Goal: Information Seeking & Learning: Learn about a topic

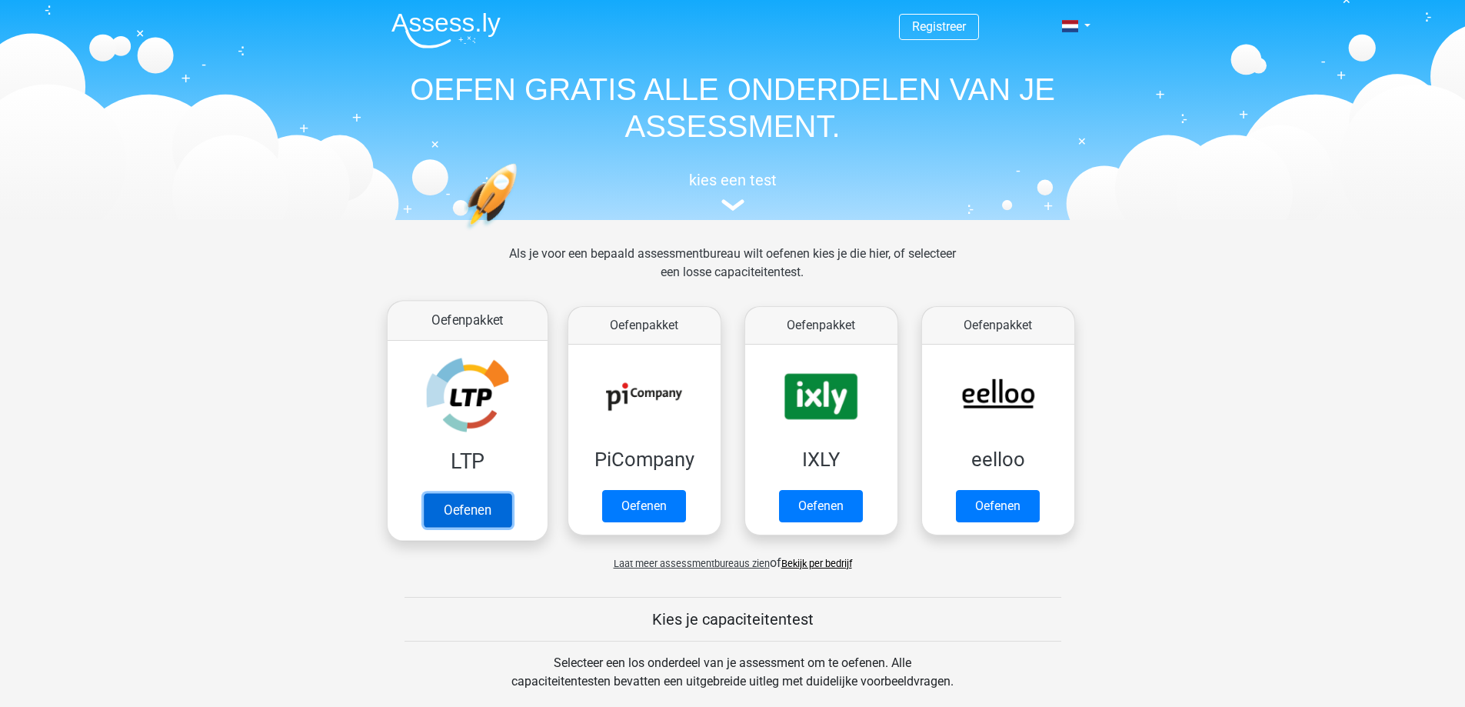
click at [479, 521] on link "Oefenen" at bounding box center [467, 510] width 88 height 34
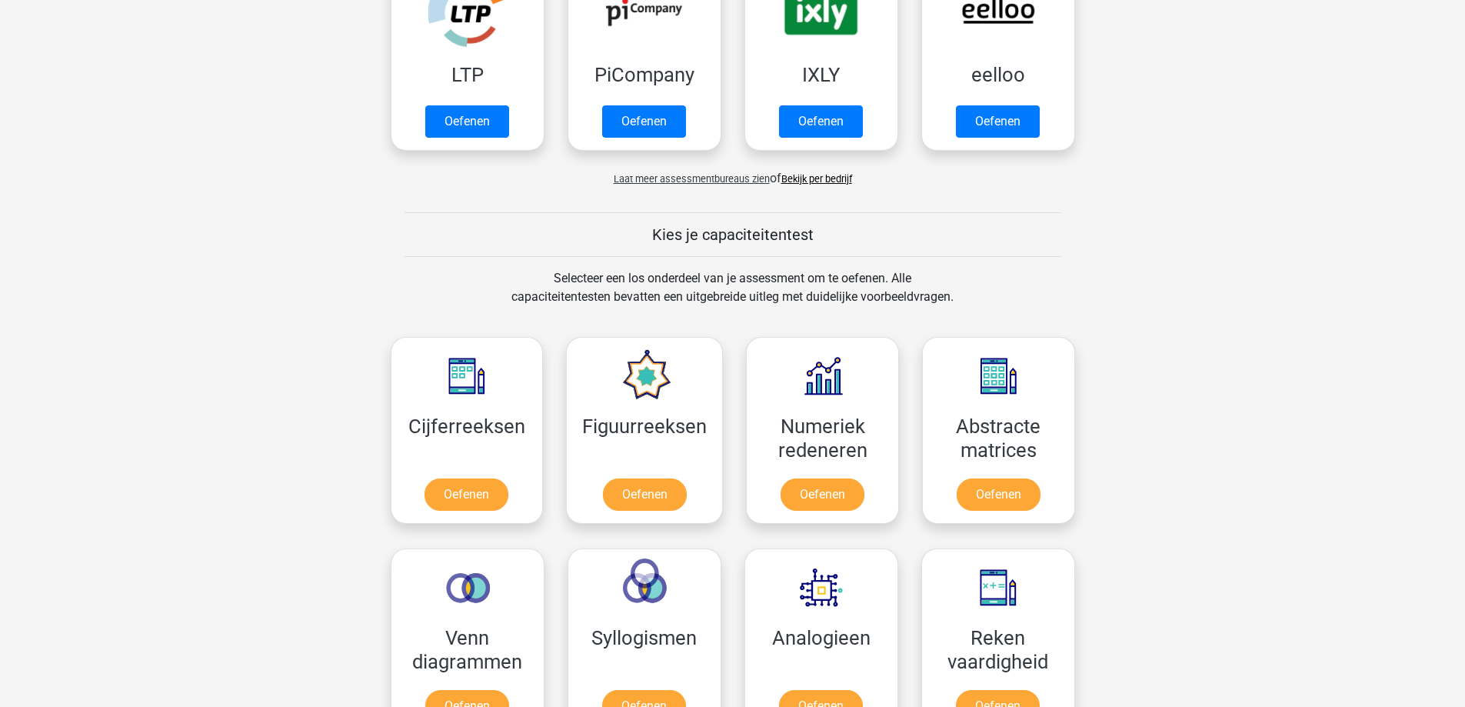
scroll to position [538, 0]
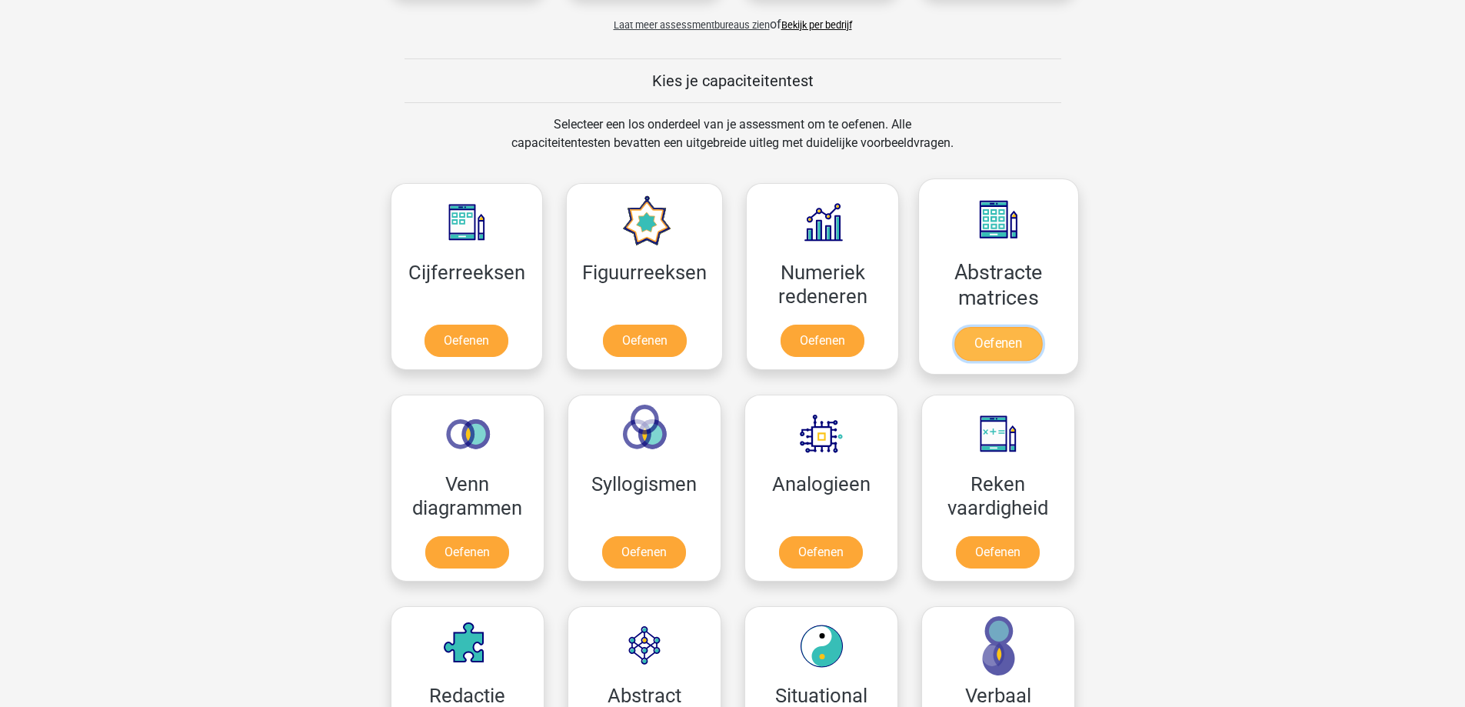
click at [995, 349] on link "Oefenen" at bounding box center [998, 344] width 88 height 34
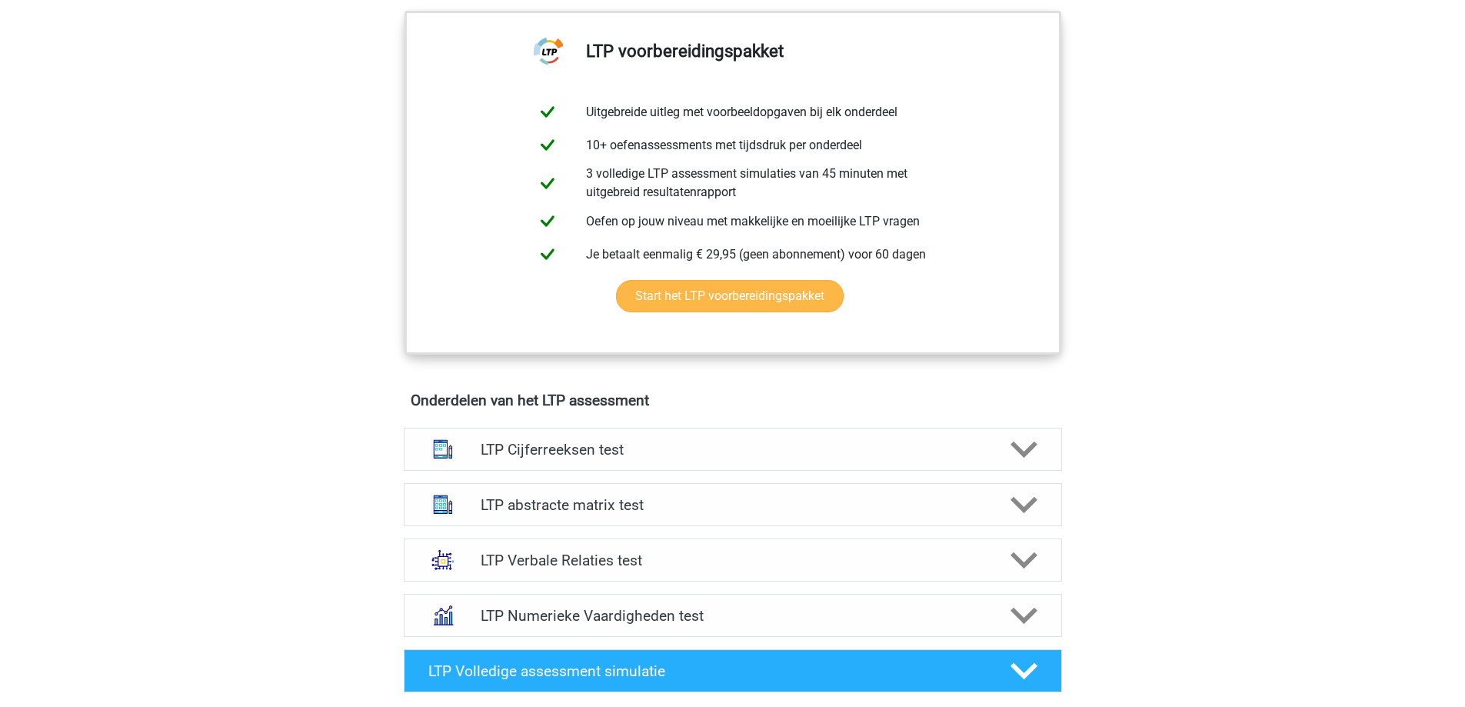
scroll to position [692, 0]
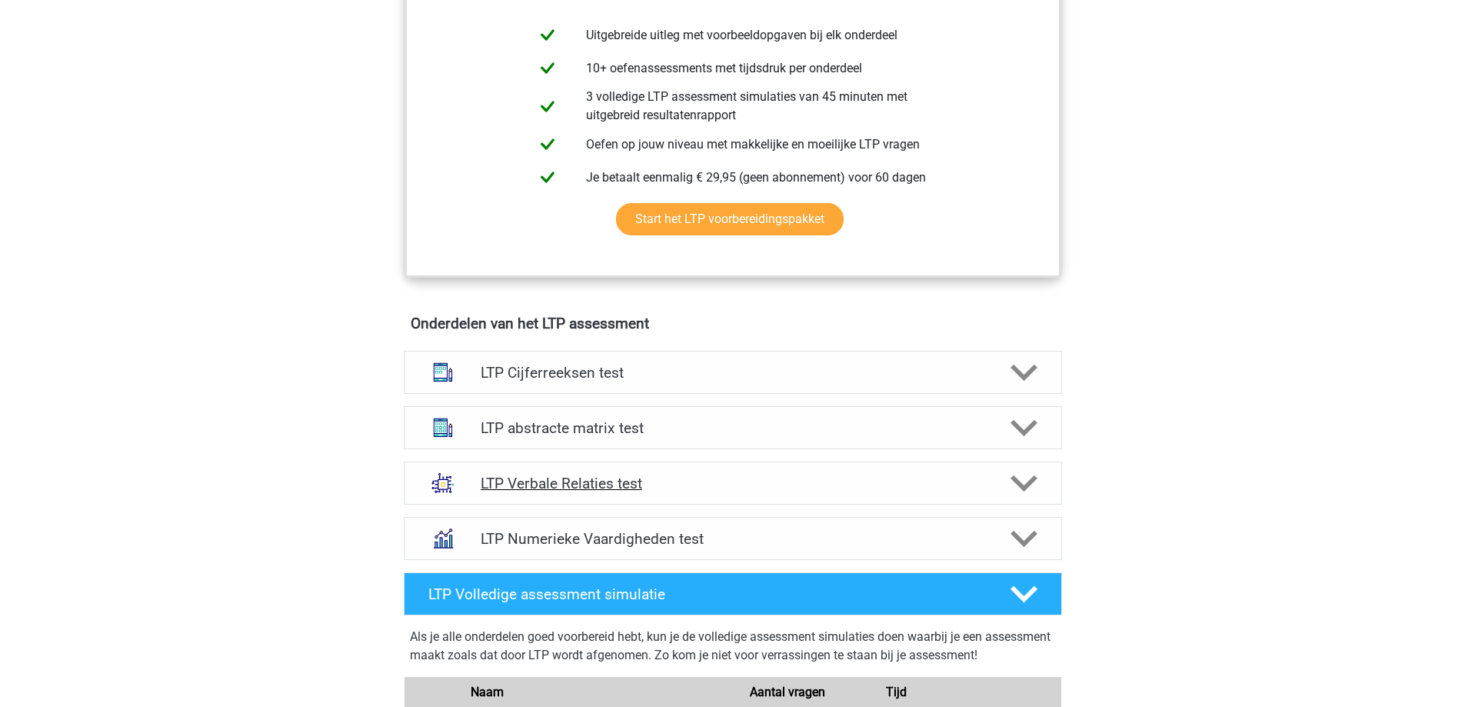
click at [1017, 481] on polygon at bounding box center [1023, 482] width 27 height 17
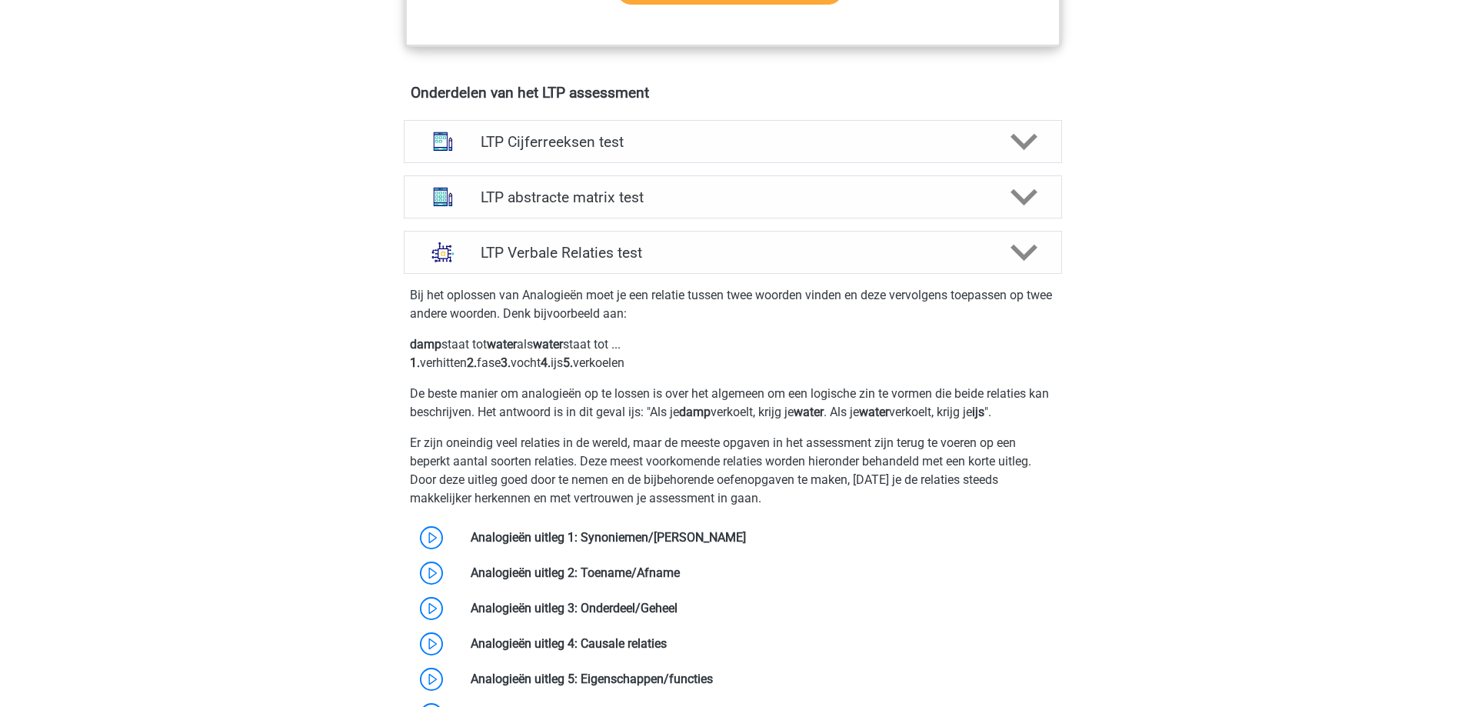
scroll to position [1000, 0]
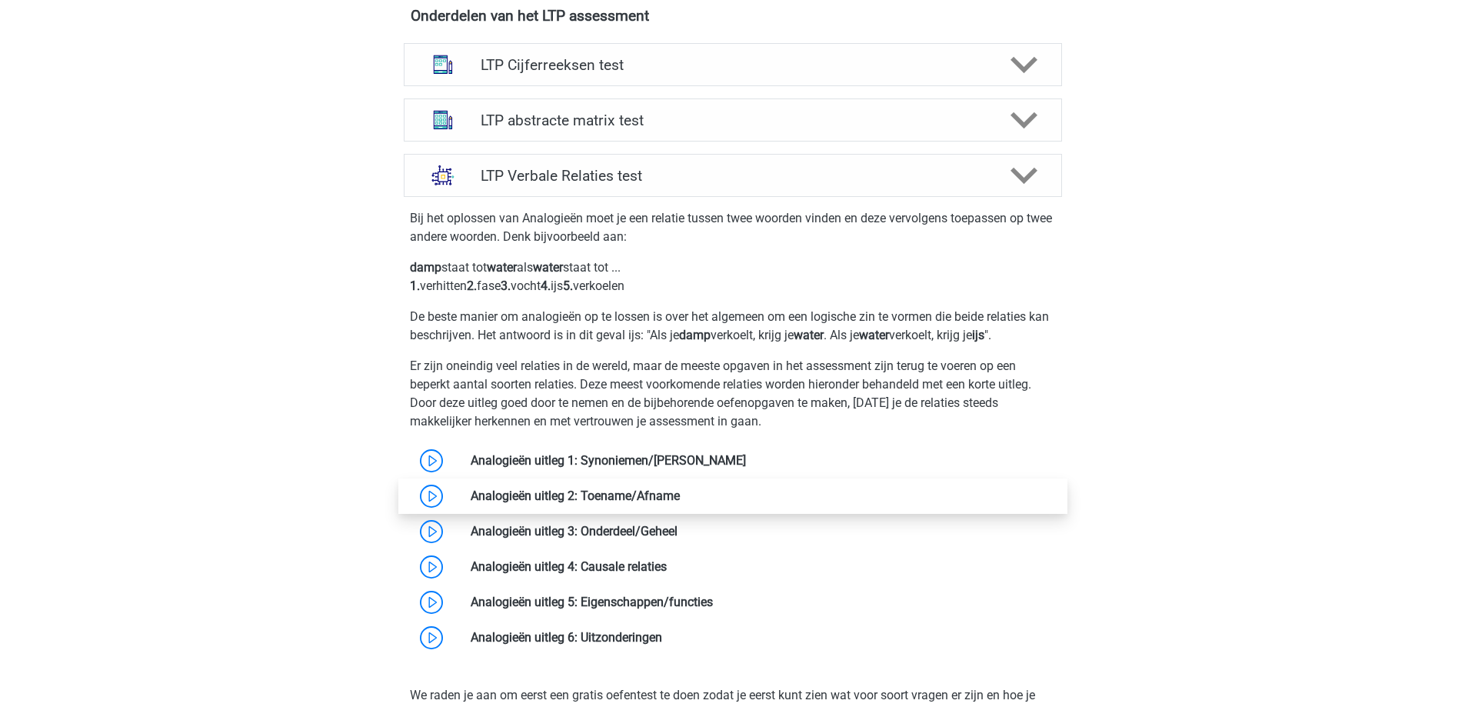
click at [680, 494] on link at bounding box center [680, 495] width 0 height 15
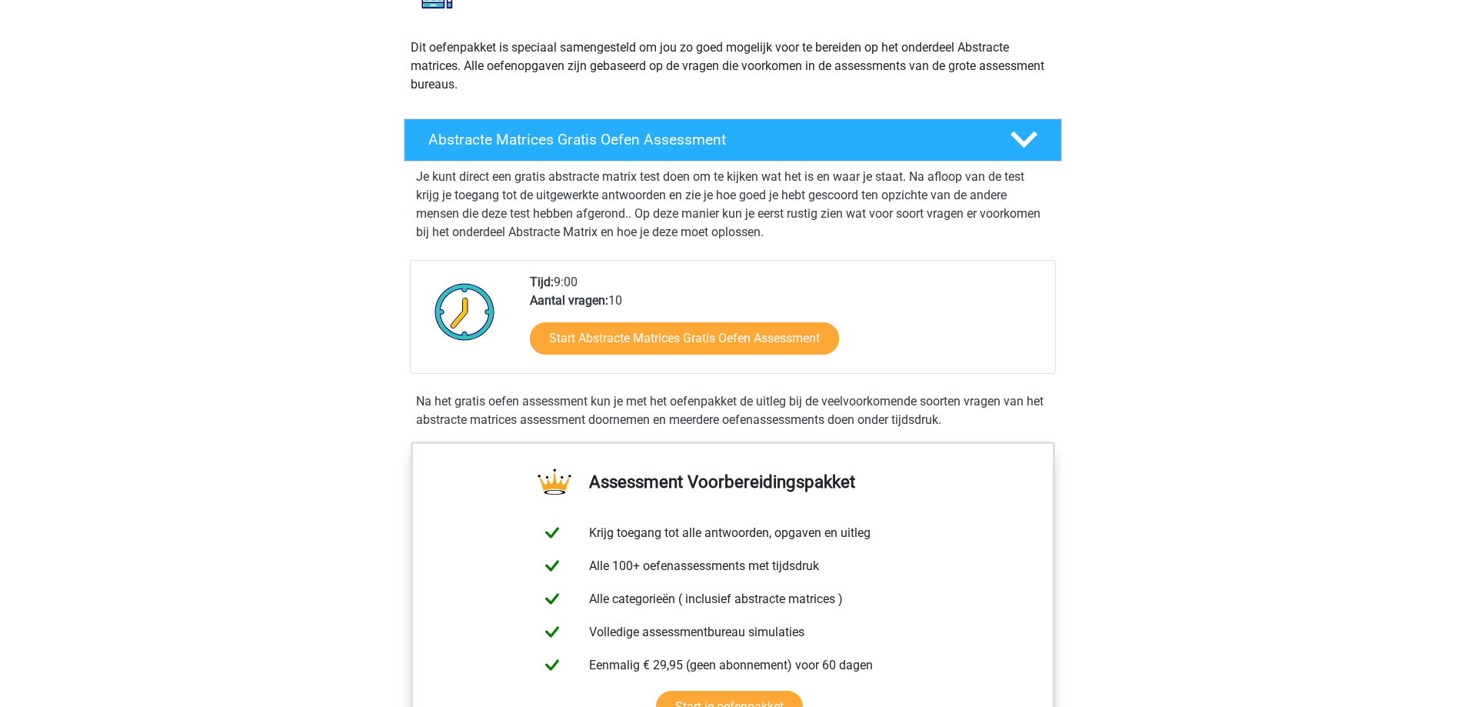
scroll to position [77, 0]
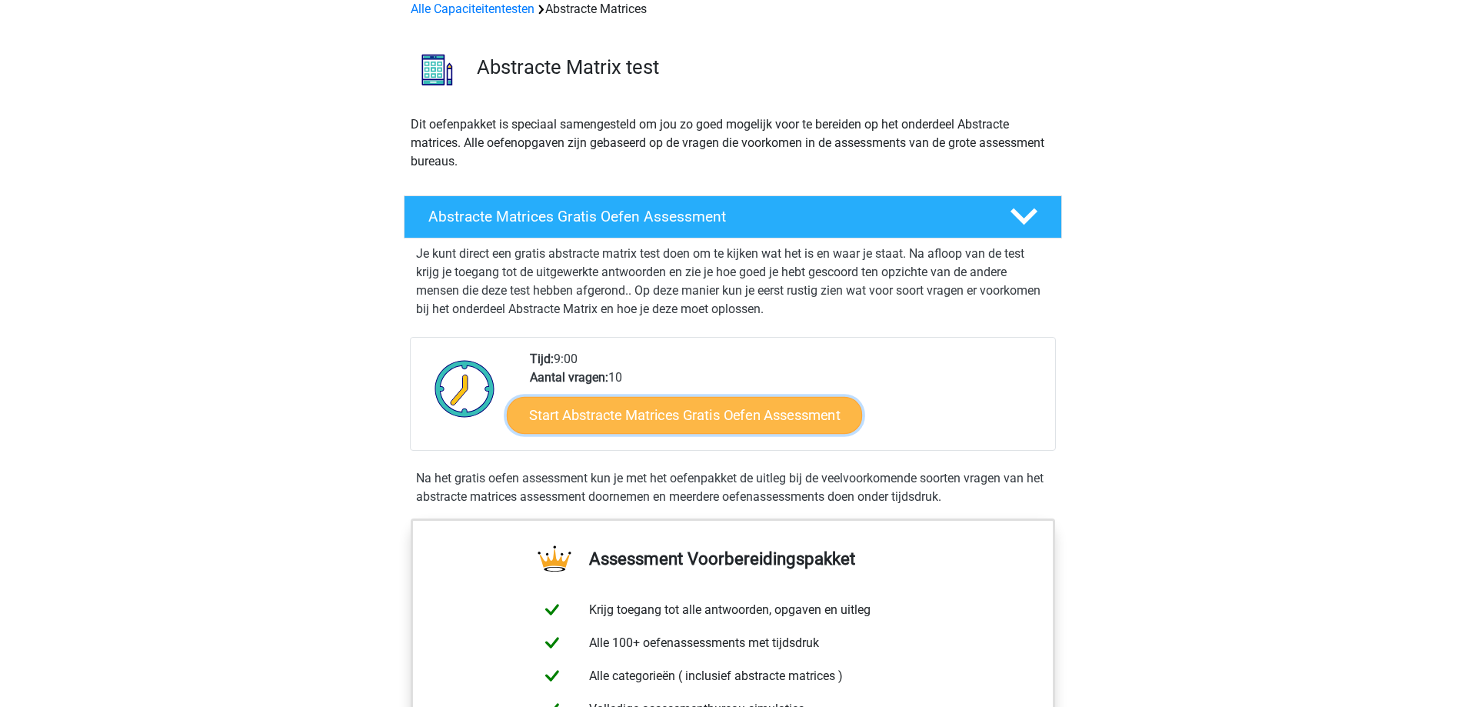
click at [694, 427] on link "Start Abstracte Matrices Gratis Oefen Assessment" at bounding box center [684, 414] width 355 height 37
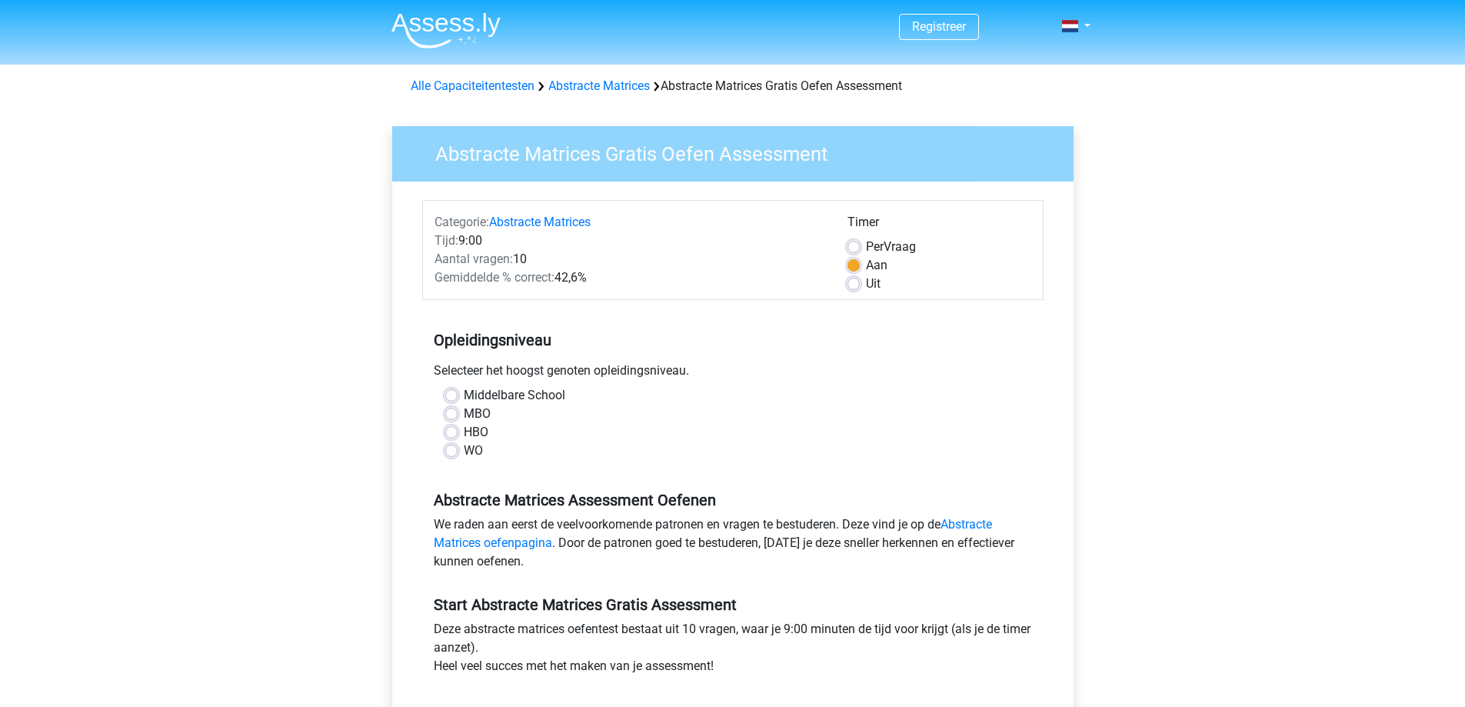
click at [464, 427] on label "HBO" at bounding box center [476, 432] width 25 height 18
click at [452, 427] on input "HBO" at bounding box center [451, 430] width 12 height 15
radio input "true"
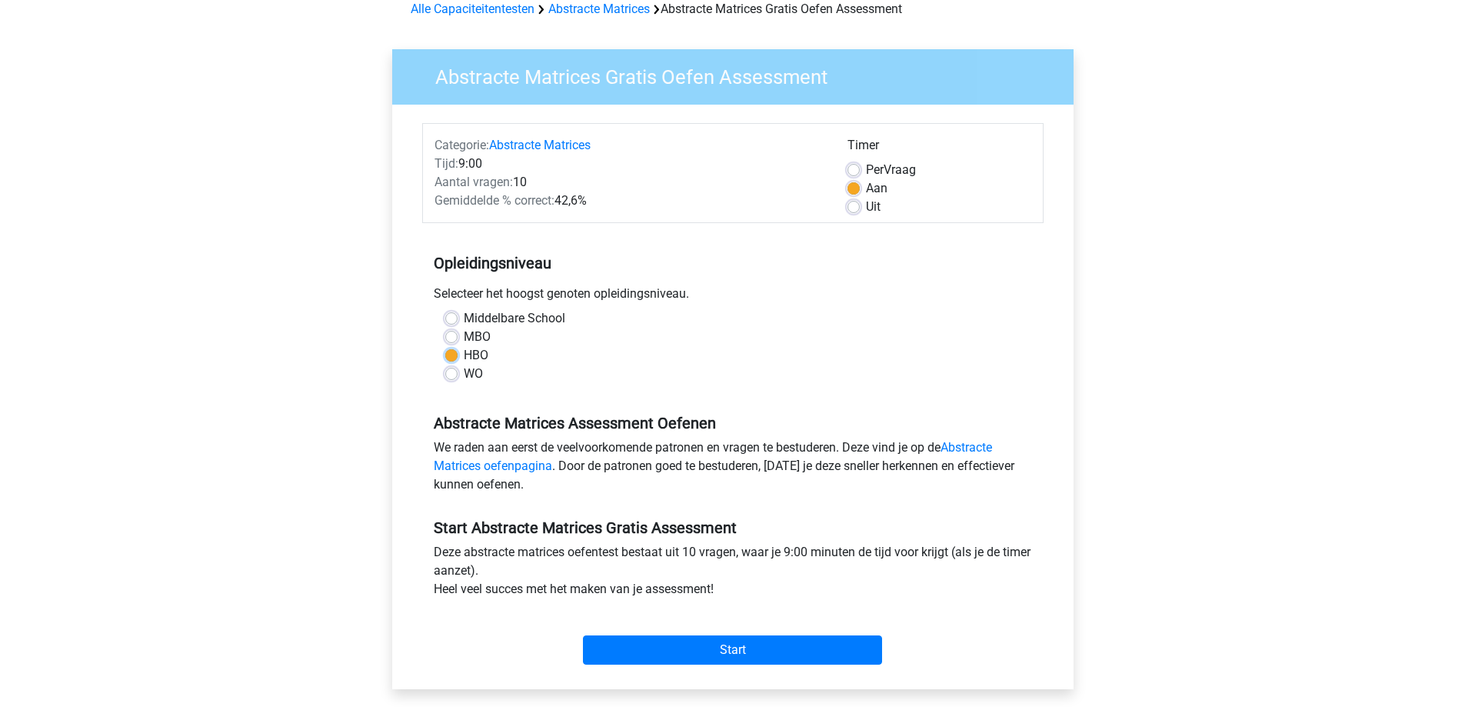
scroll to position [154, 0]
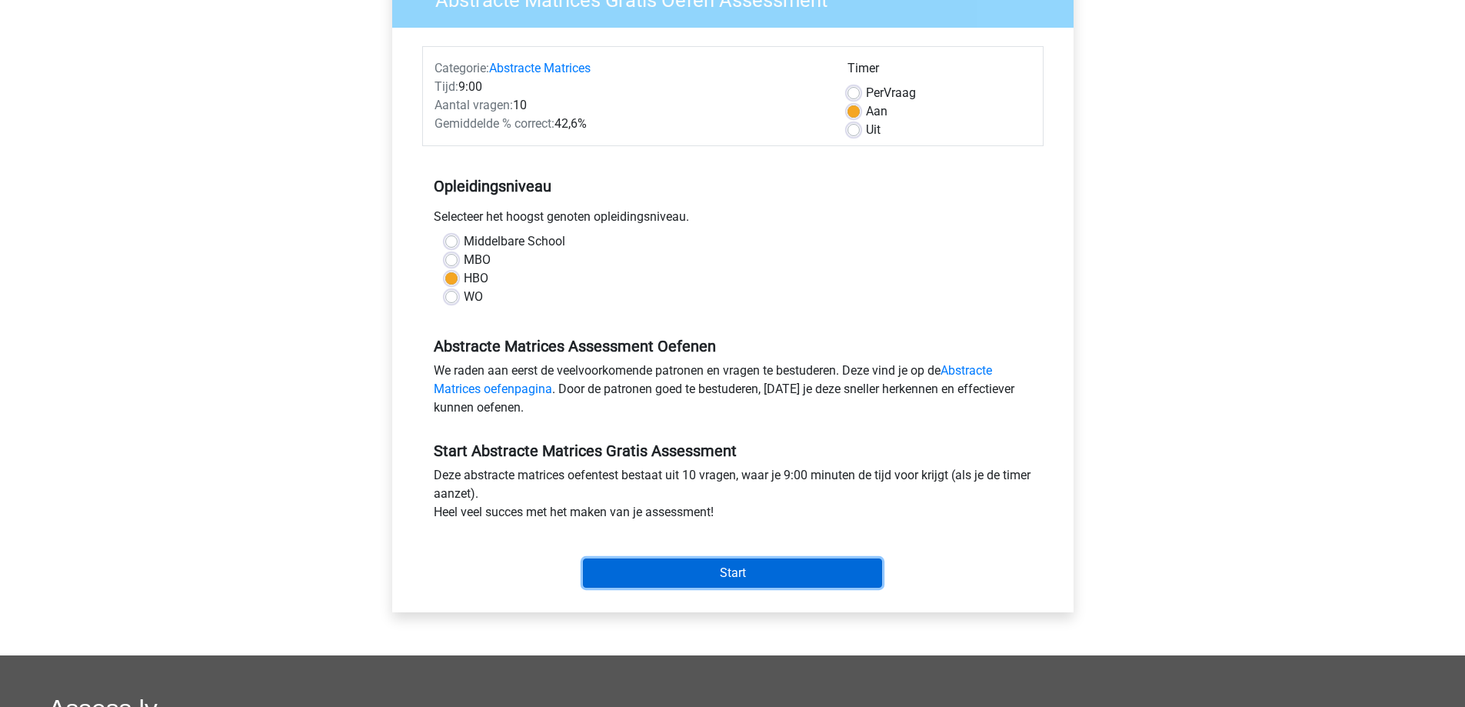
click at [754, 584] on input "Start" at bounding box center [732, 572] width 299 height 29
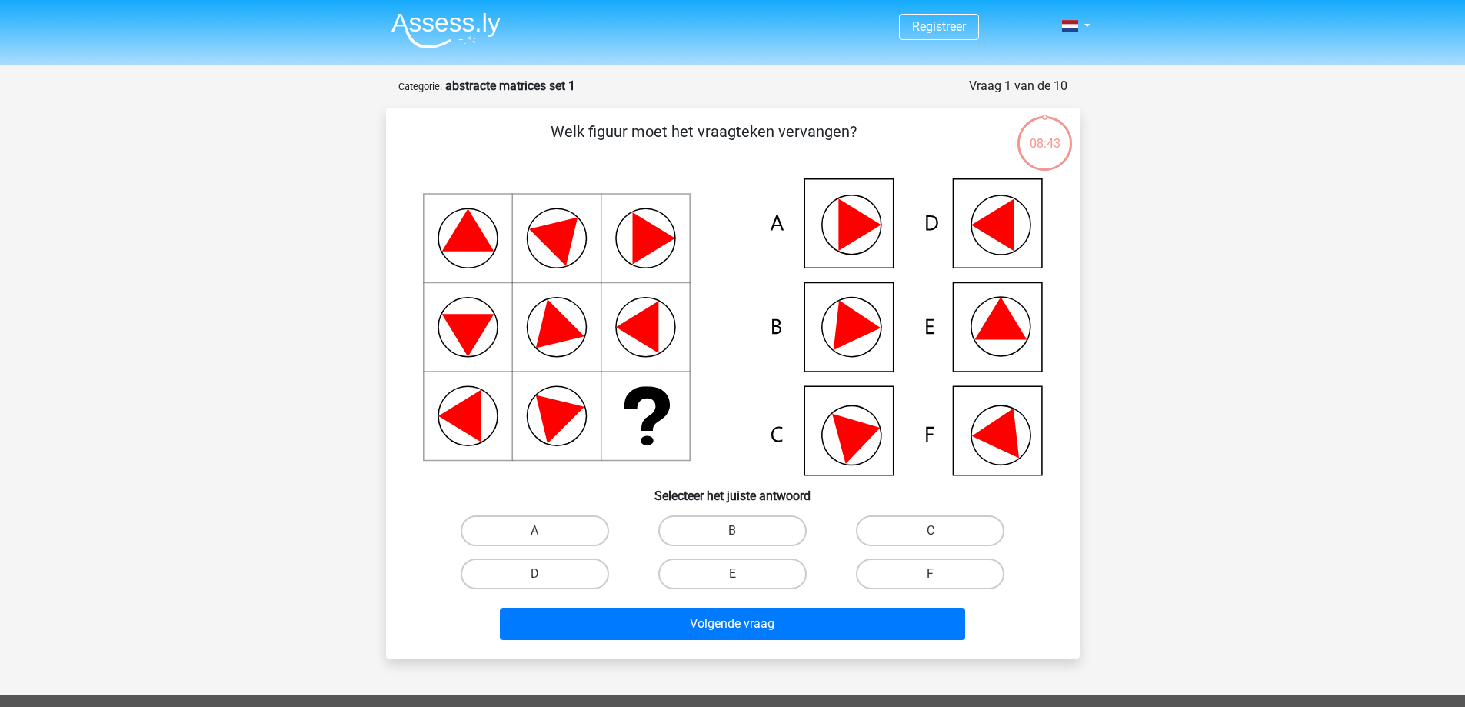
click at [847, 328] on icon at bounding box center [847, 319] width 65 height 61
click at [734, 534] on input "B" at bounding box center [737, 536] width 10 height 10
radio input "true"
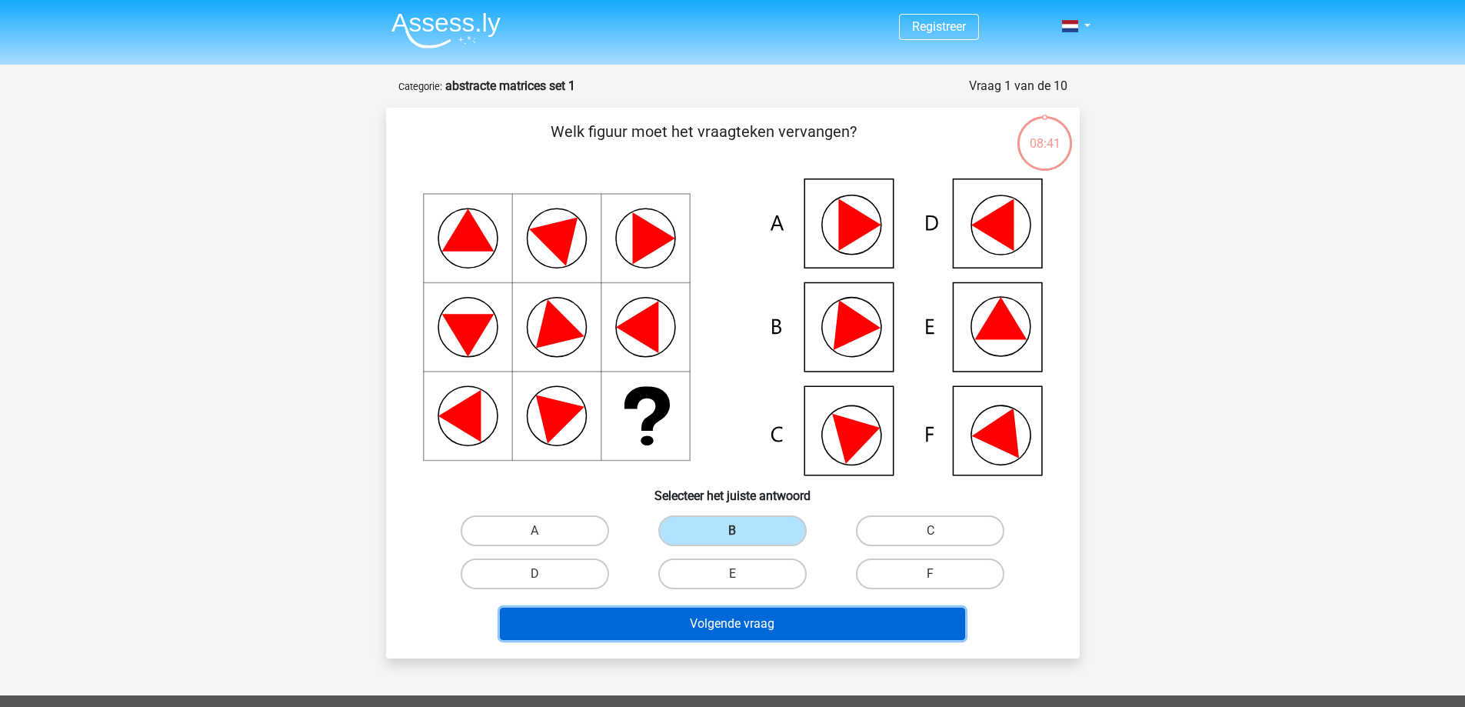
click at [721, 624] on button "Volgende vraag" at bounding box center [732, 623] width 465 height 32
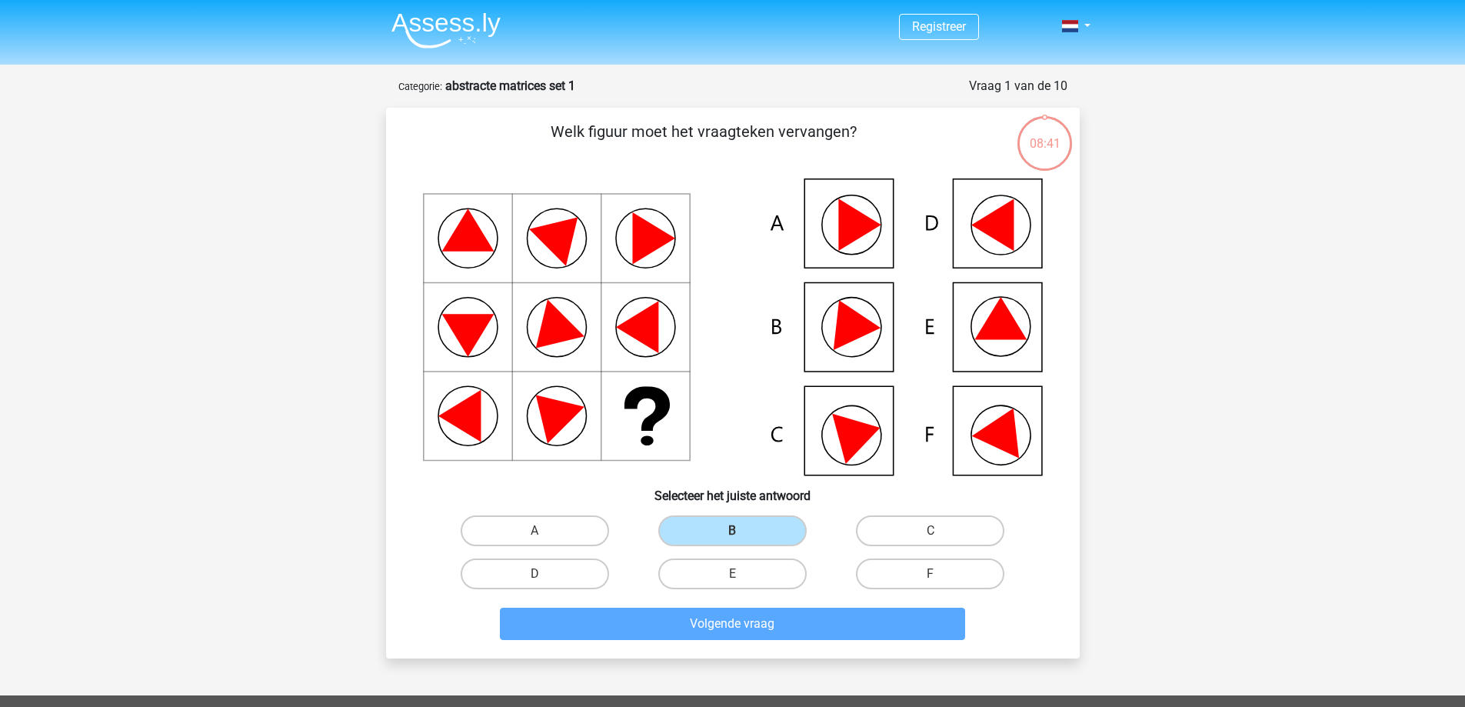
scroll to position [77, 0]
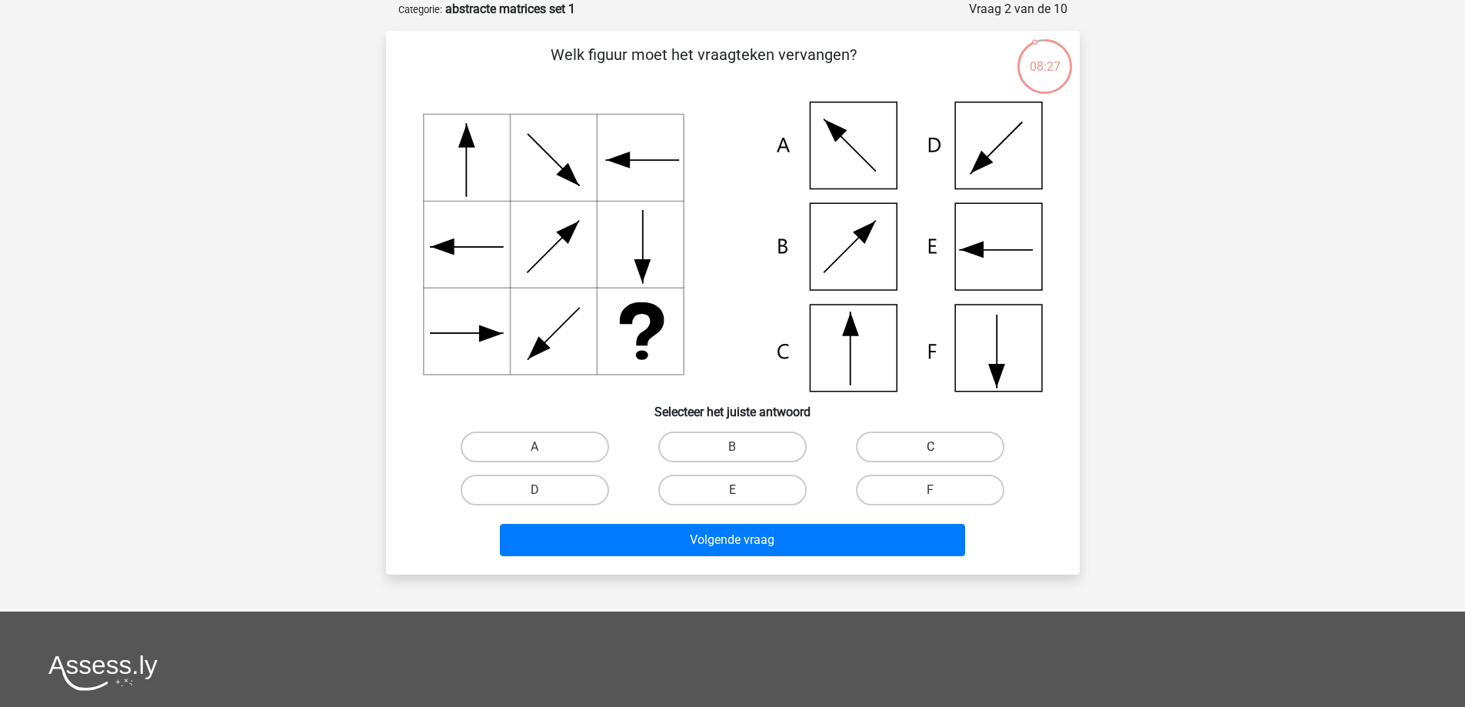
click at [923, 450] on label "C" at bounding box center [930, 446] width 148 height 31
click at [930, 450] on input "C" at bounding box center [935, 452] width 10 height 10
radio input "true"
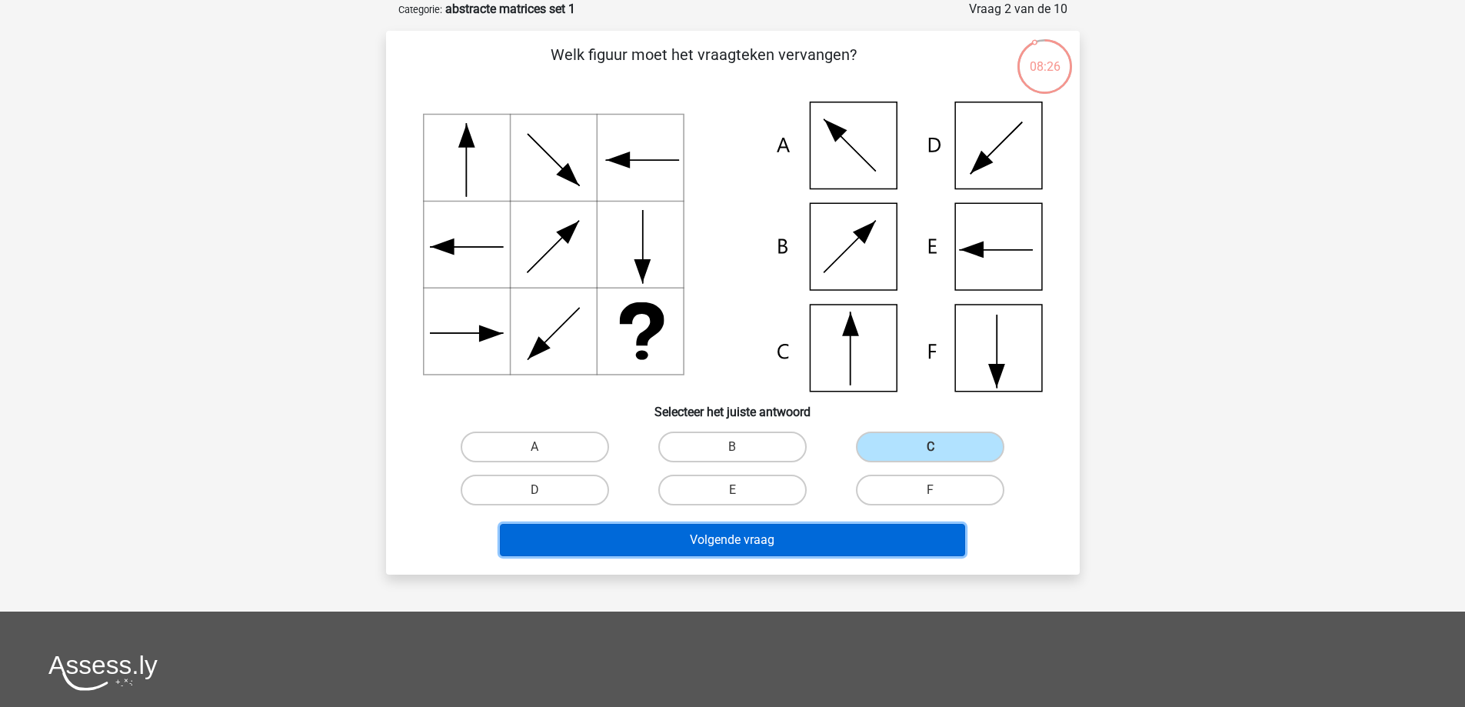
click at [772, 530] on button "Volgende vraag" at bounding box center [732, 540] width 465 height 32
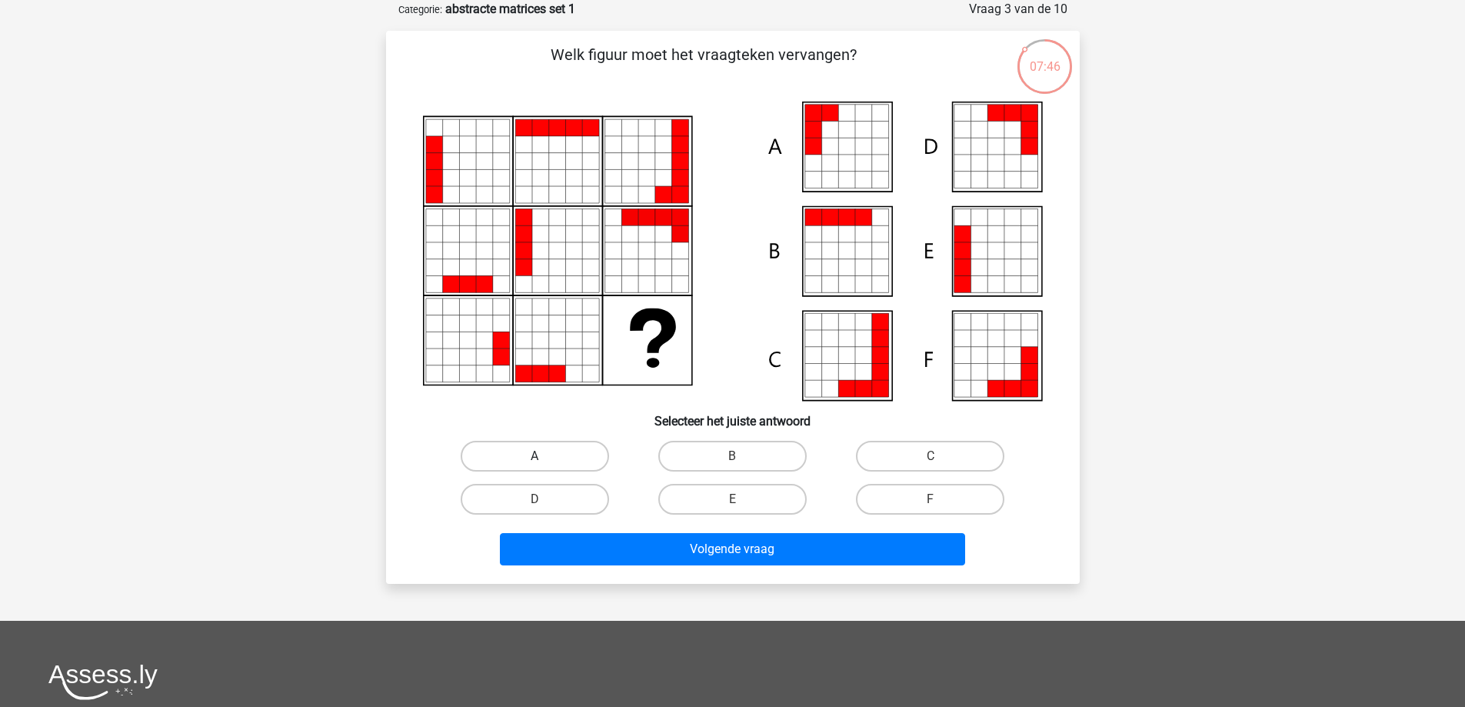
click at [540, 453] on label "A" at bounding box center [535, 456] width 148 height 31
click at [540, 456] on input "A" at bounding box center [539, 461] width 10 height 10
radio input "true"
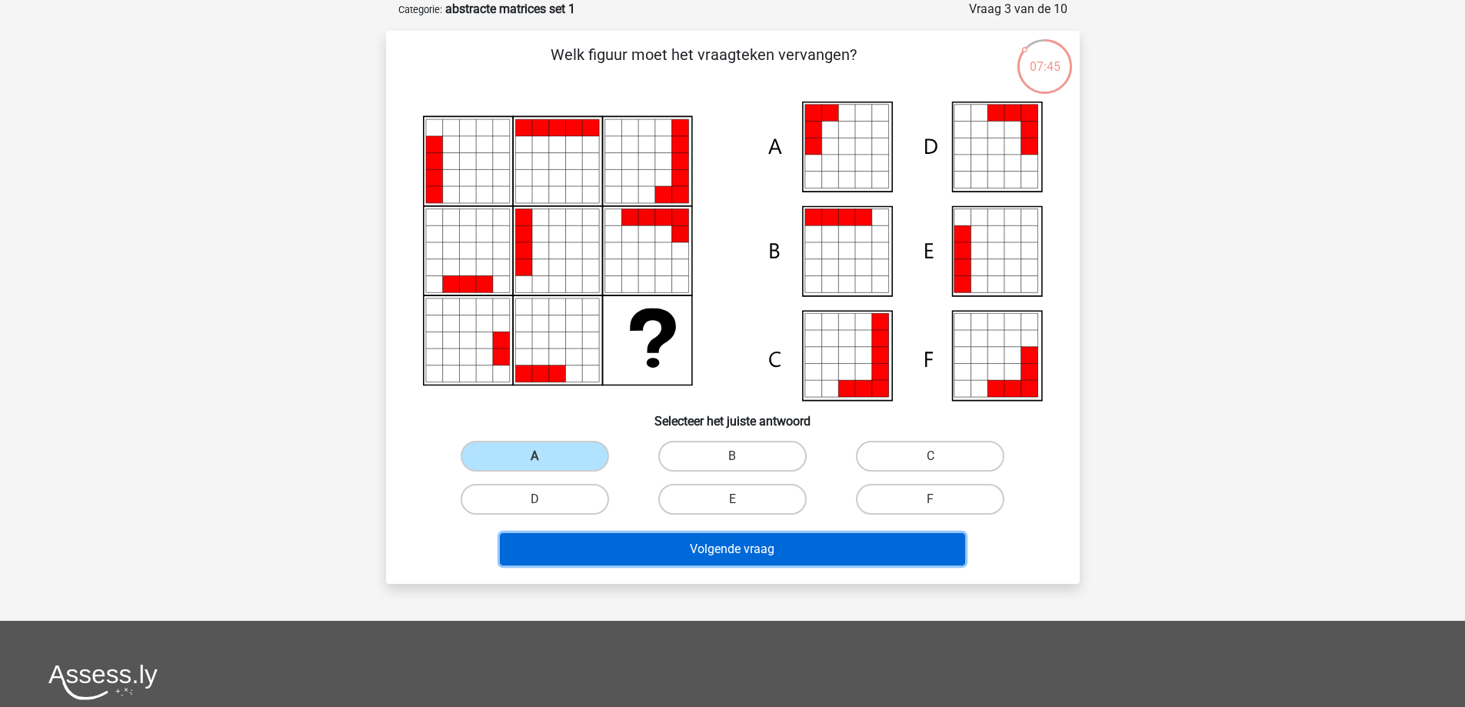
click at [777, 559] on button "Volgende vraag" at bounding box center [732, 549] width 465 height 32
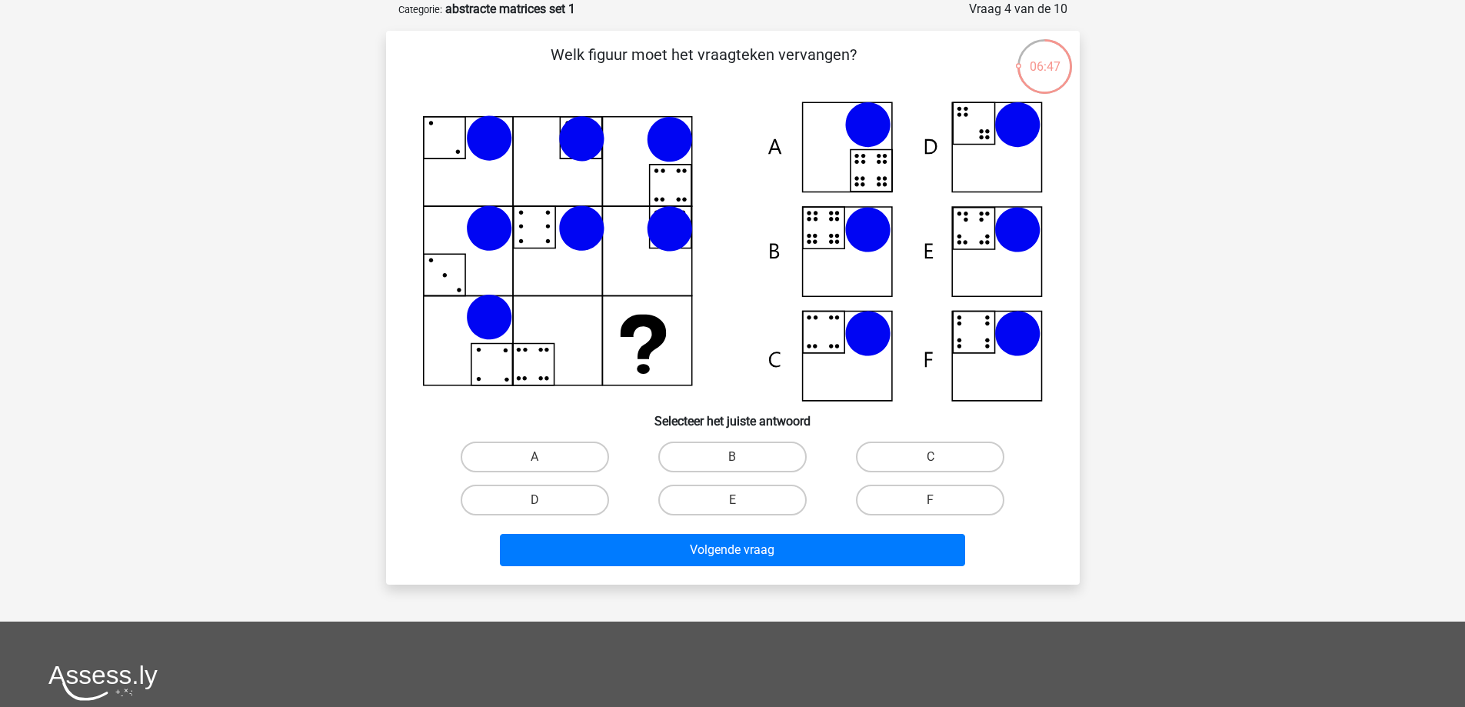
click at [839, 244] on icon at bounding box center [733, 251] width 620 height 300
click at [720, 448] on label "B" at bounding box center [732, 456] width 148 height 31
click at [732, 457] on input "B" at bounding box center [737, 462] width 10 height 10
radio input "true"
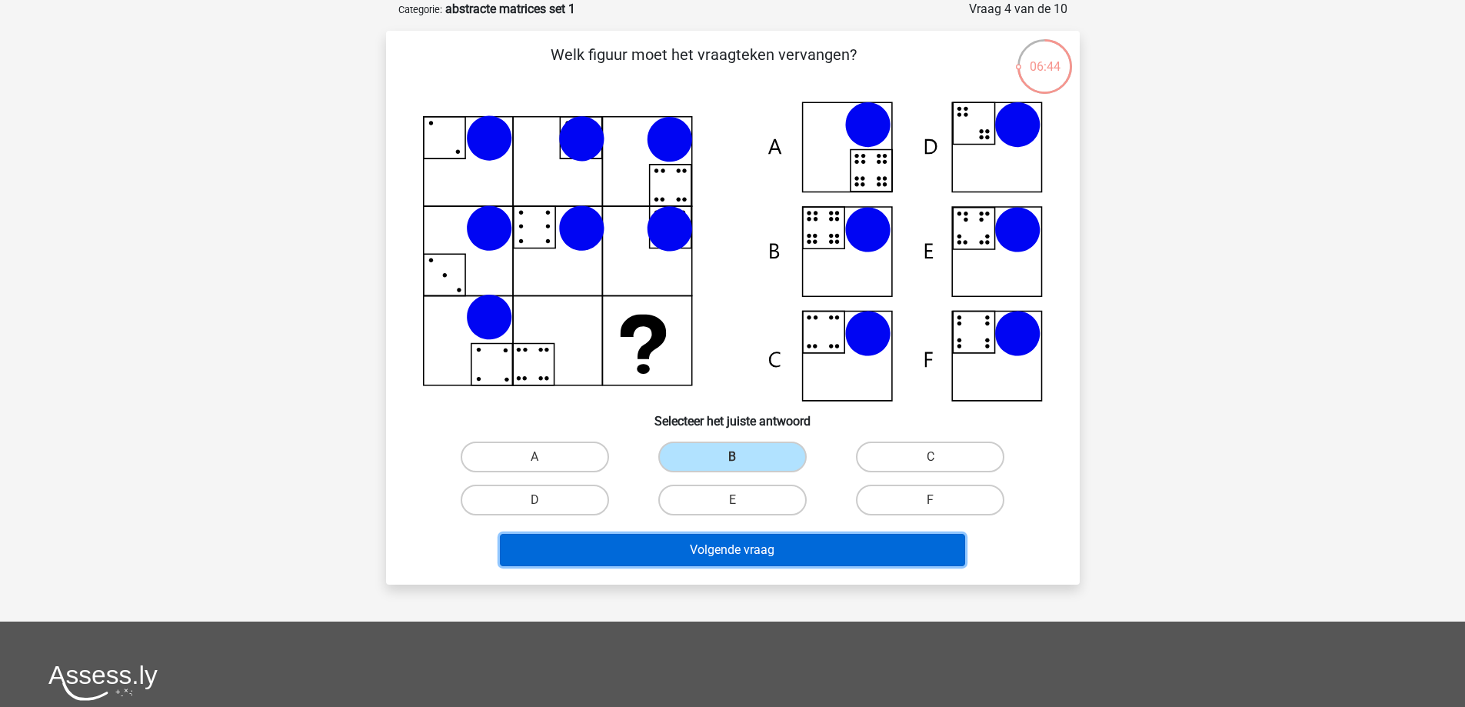
click at [719, 545] on button "Volgende vraag" at bounding box center [732, 550] width 465 height 32
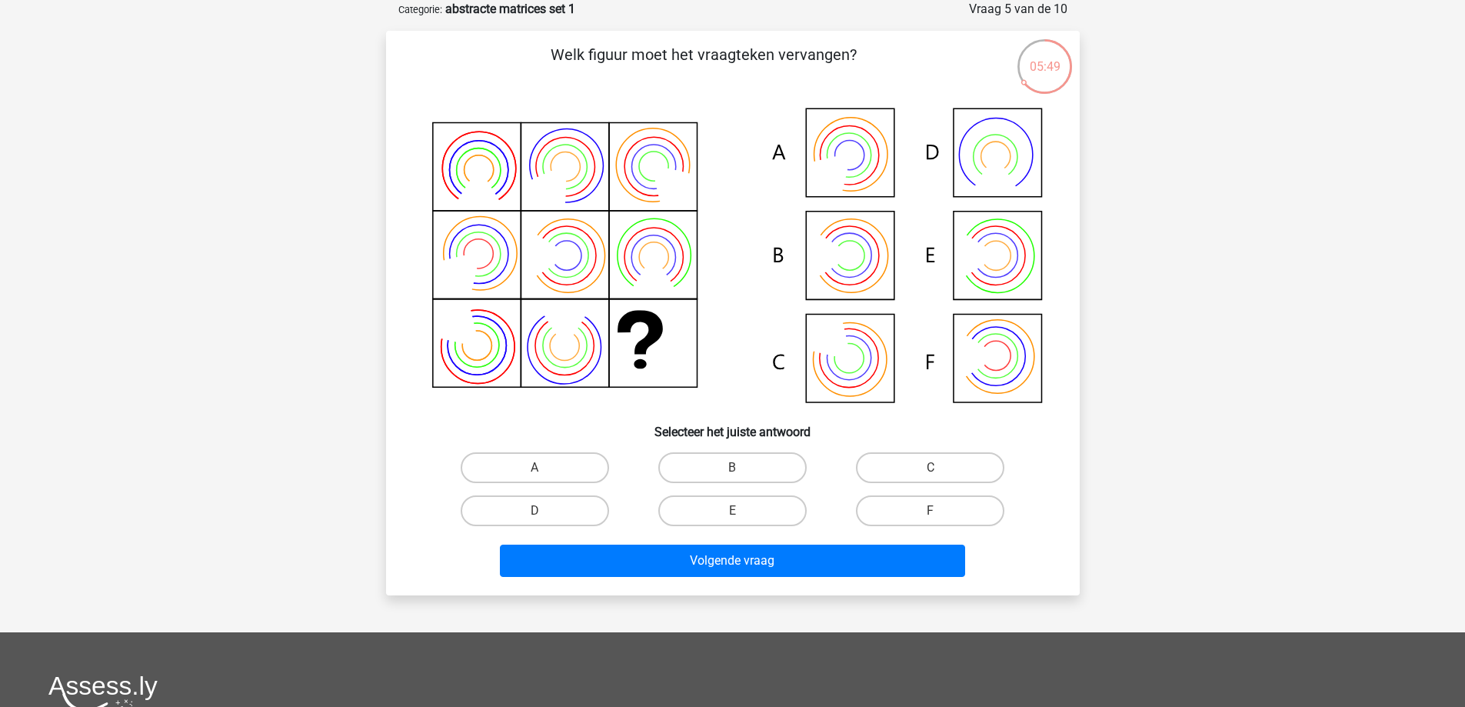
click at [873, 168] on icon at bounding box center [733, 256] width 620 height 311
click at [542, 463] on label "A" at bounding box center [535, 467] width 148 height 31
click at [542, 467] on input "A" at bounding box center [539, 472] width 10 height 10
radio input "true"
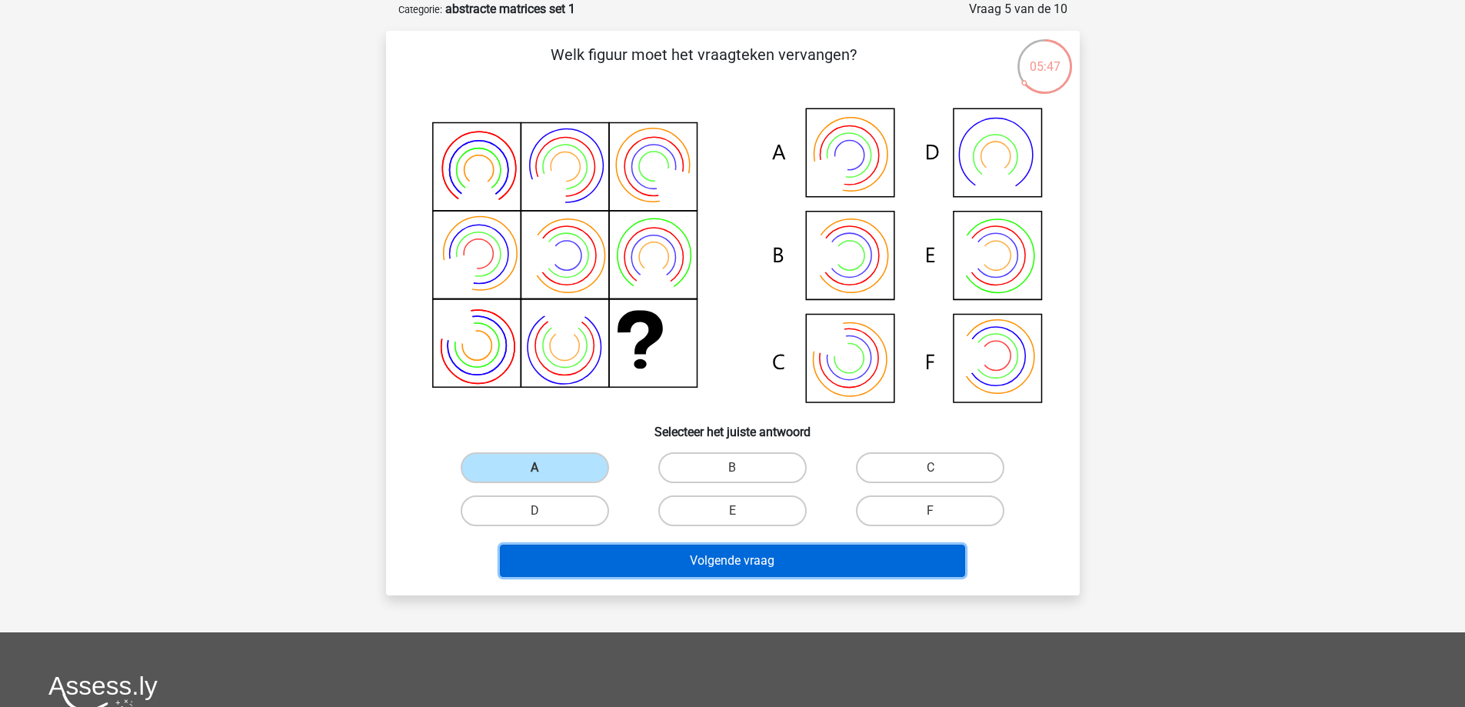
click at [678, 567] on button "Volgende vraag" at bounding box center [732, 560] width 465 height 32
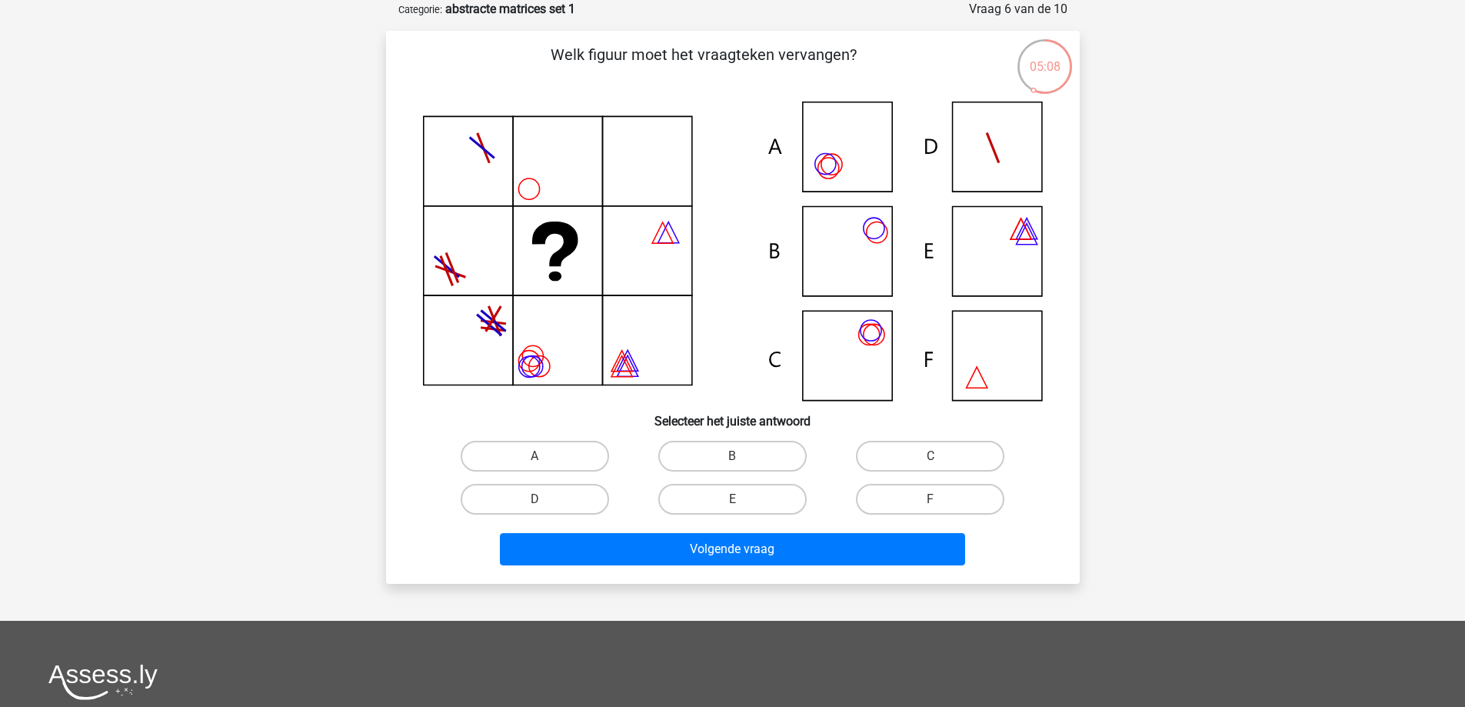
click at [986, 380] on icon at bounding box center [733, 250] width 620 height 299
click at [902, 497] on label "F" at bounding box center [930, 499] width 148 height 31
click at [930, 499] on input "F" at bounding box center [935, 504] width 10 height 10
radio input "true"
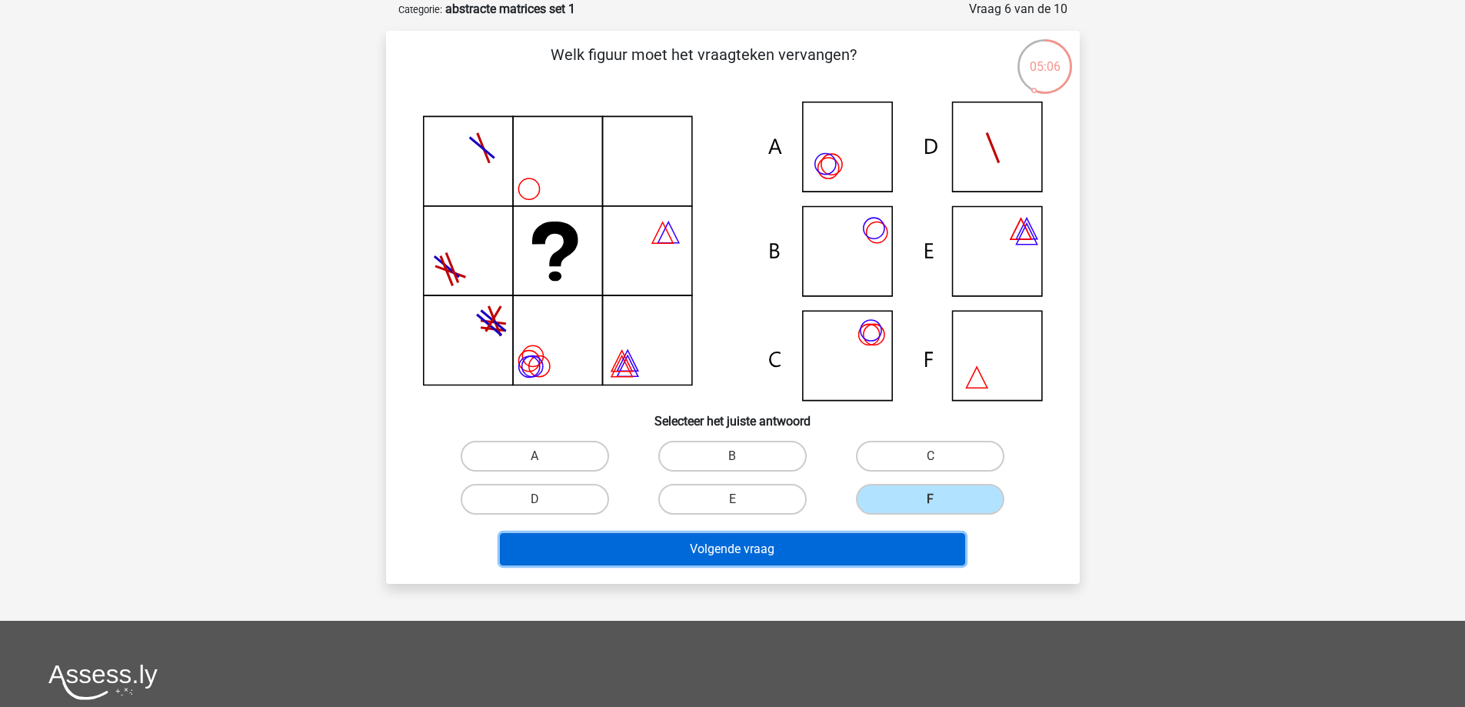
click at [770, 556] on button "Volgende vraag" at bounding box center [732, 549] width 465 height 32
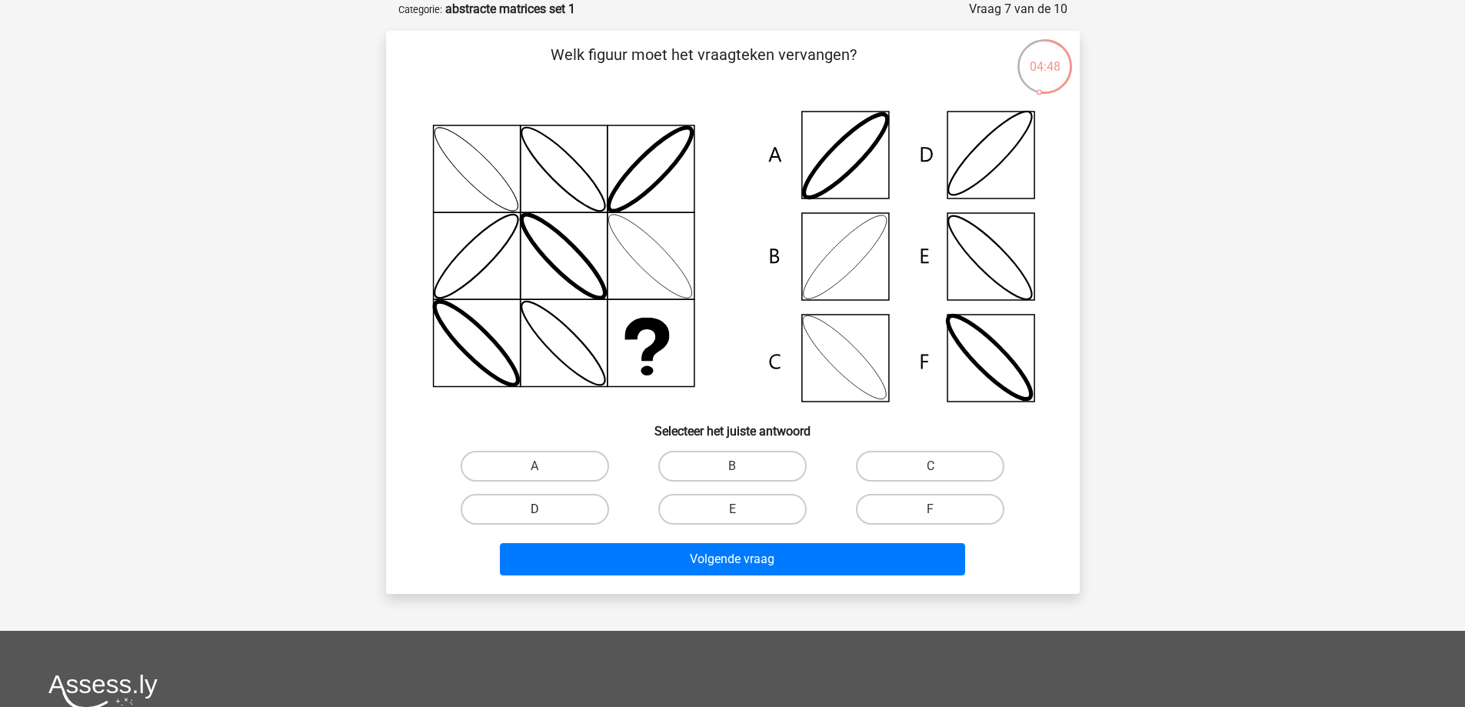
click at [547, 509] on label "D" at bounding box center [535, 509] width 148 height 31
click at [544, 509] on input "D" at bounding box center [539, 514] width 10 height 10
radio input "true"
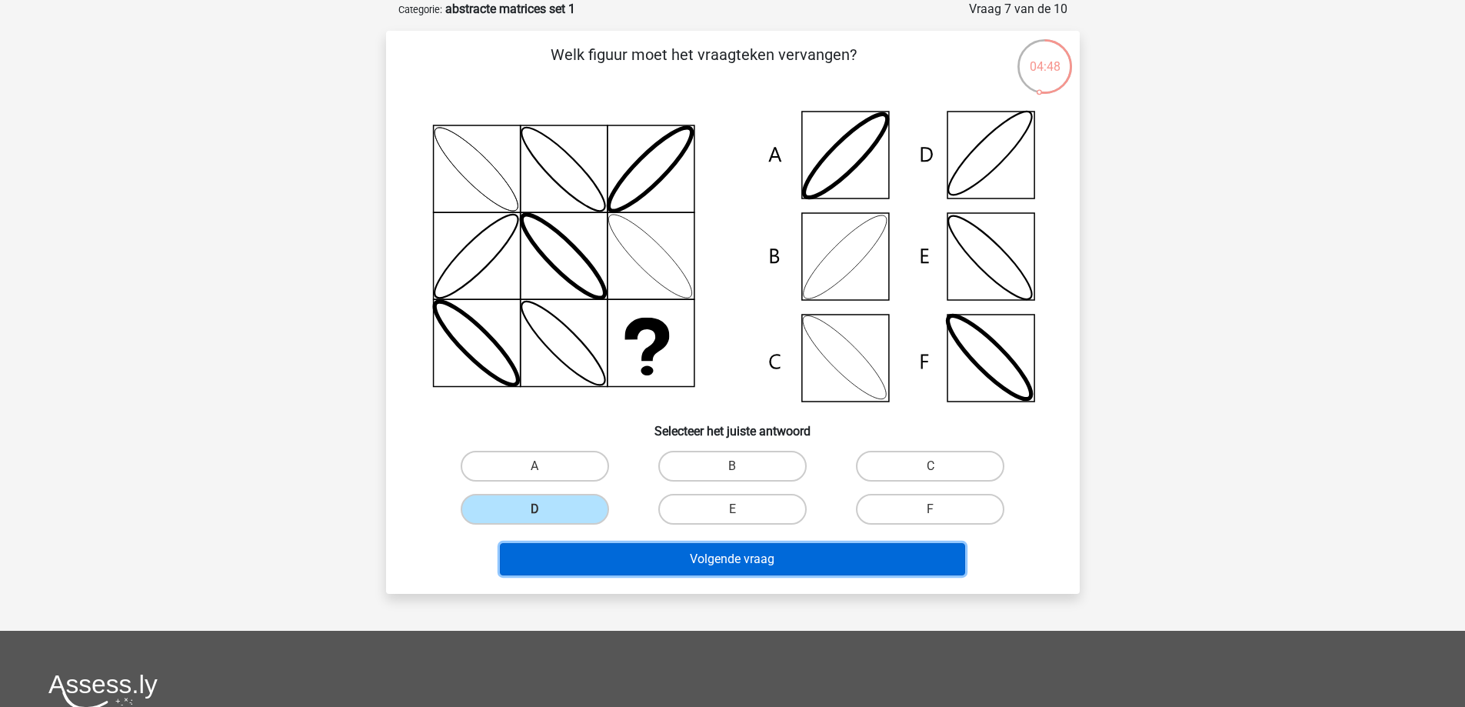
click at [694, 558] on button "Volgende vraag" at bounding box center [732, 559] width 465 height 32
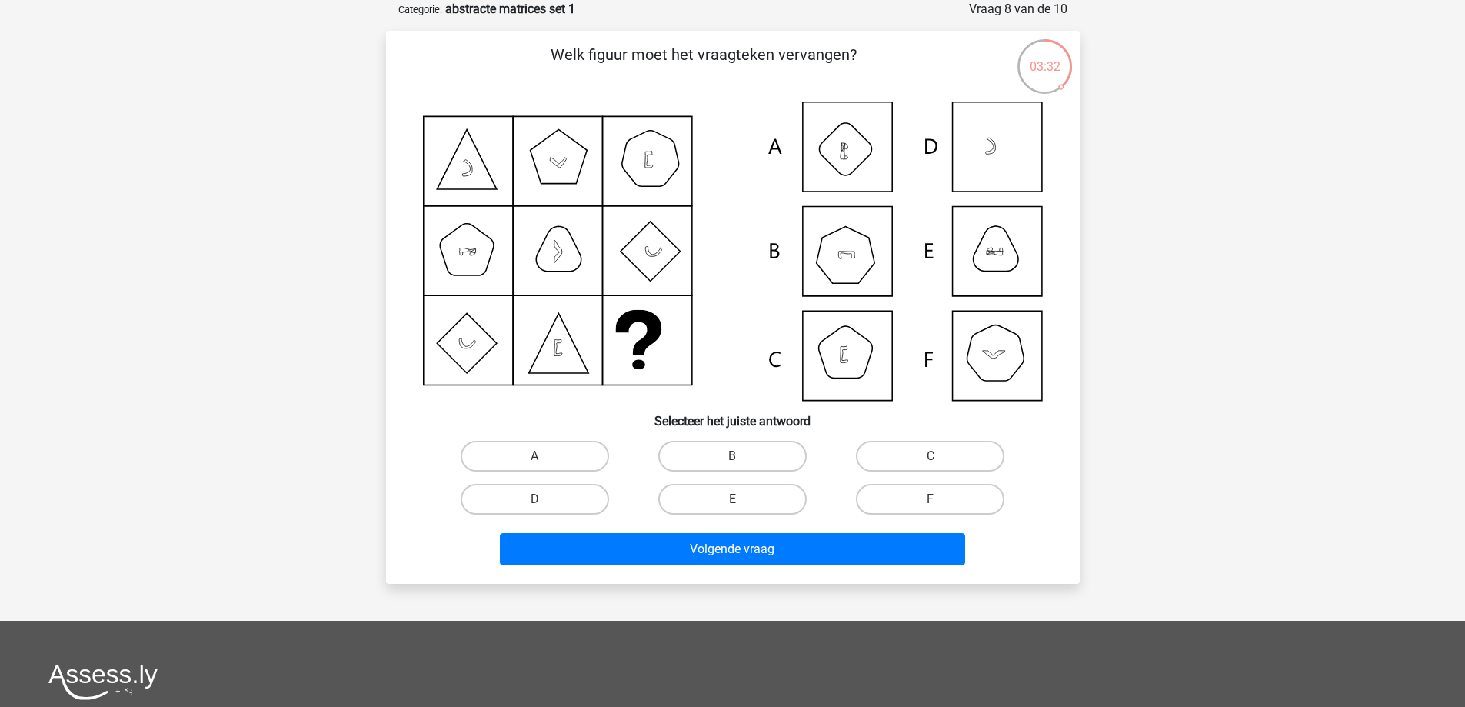
click at [1010, 364] on icon at bounding box center [733, 250] width 620 height 299
click at [938, 501] on input "F" at bounding box center [935, 504] width 10 height 10
radio input "true"
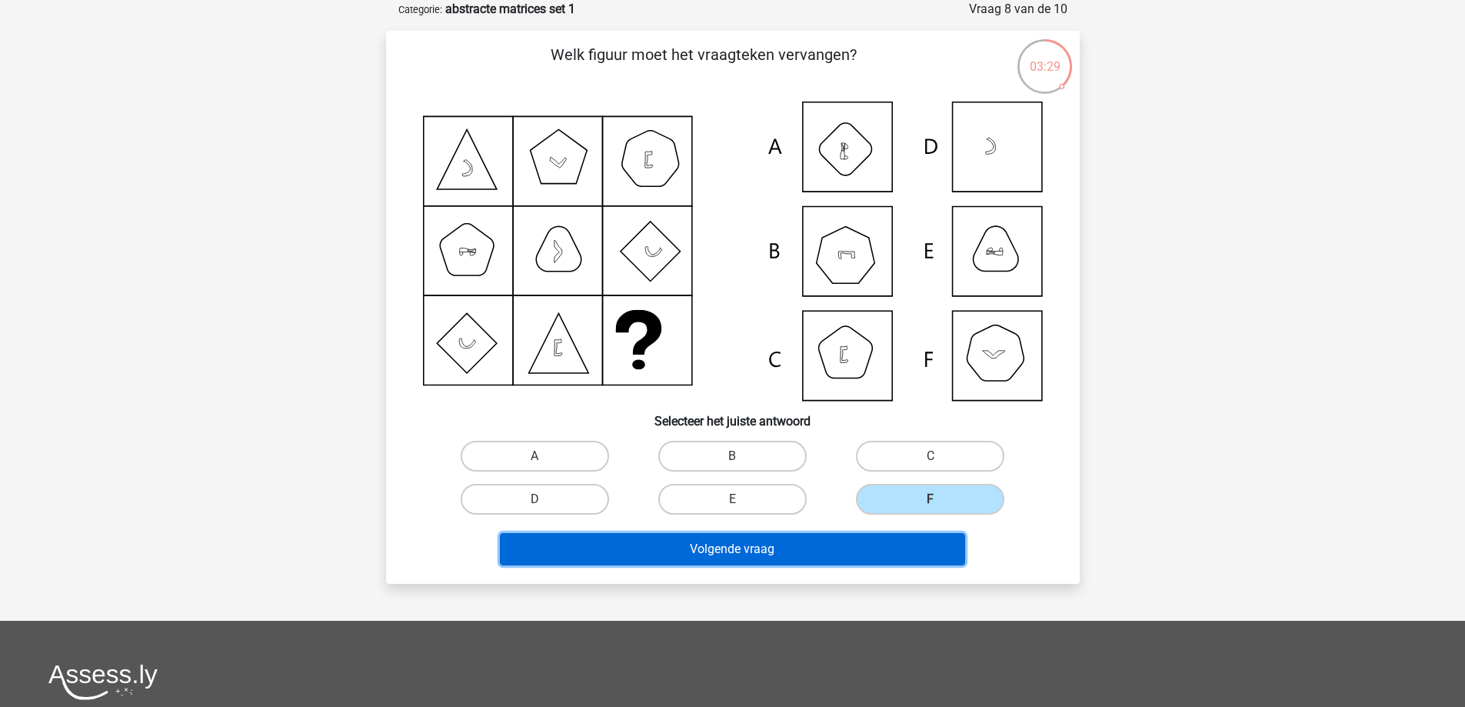
click at [684, 548] on button "Volgende vraag" at bounding box center [732, 549] width 465 height 32
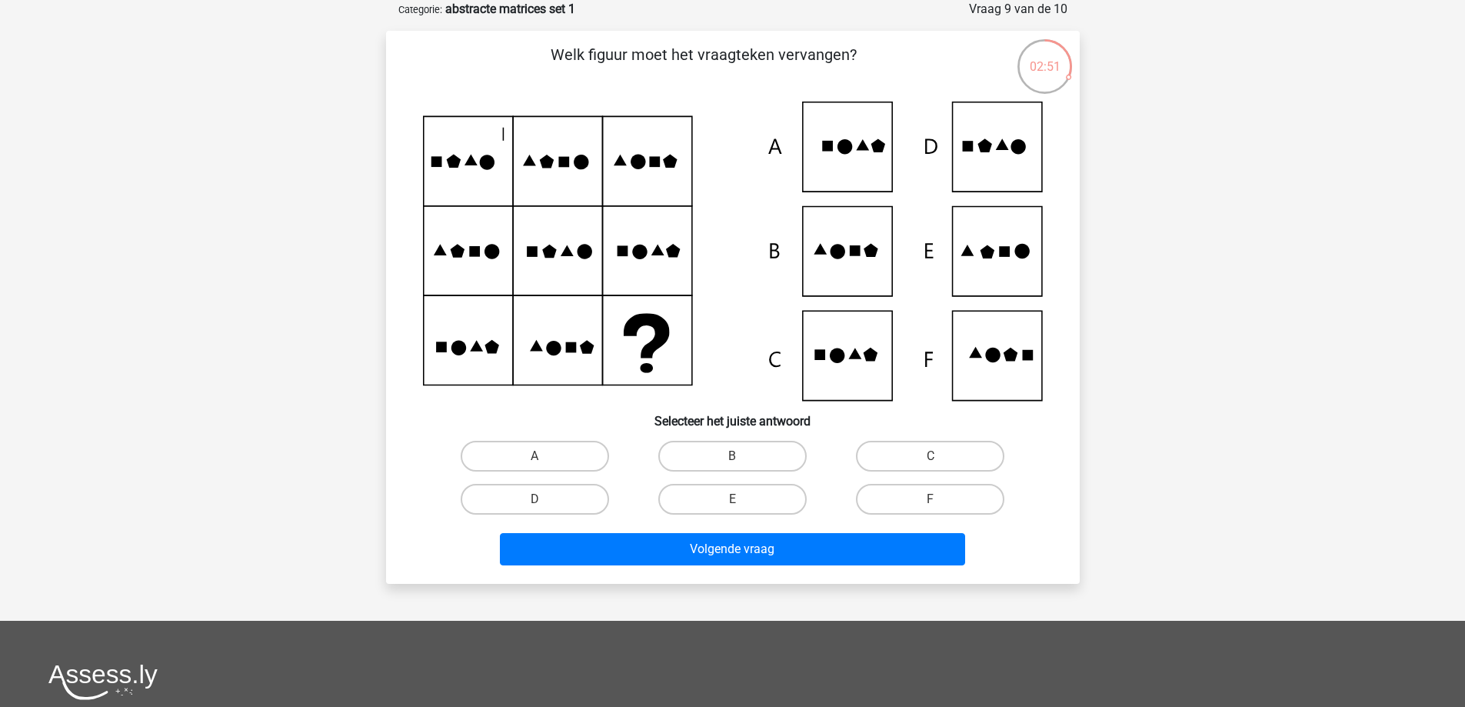
click at [857, 273] on icon at bounding box center [733, 250] width 620 height 299
click at [724, 455] on label "B" at bounding box center [732, 456] width 148 height 31
click at [732, 456] on input "B" at bounding box center [737, 461] width 10 height 10
radio input "true"
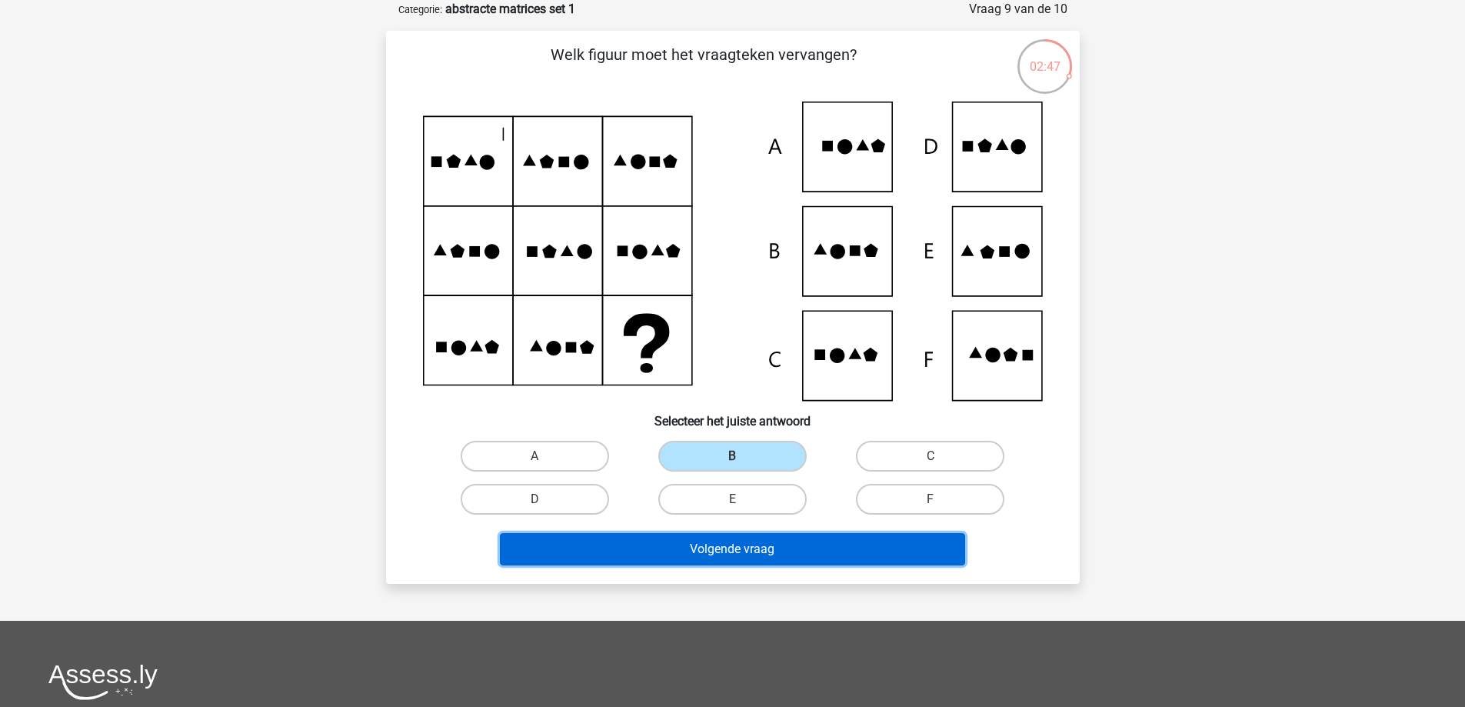
click at [707, 551] on button "Volgende vraag" at bounding box center [732, 549] width 465 height 32
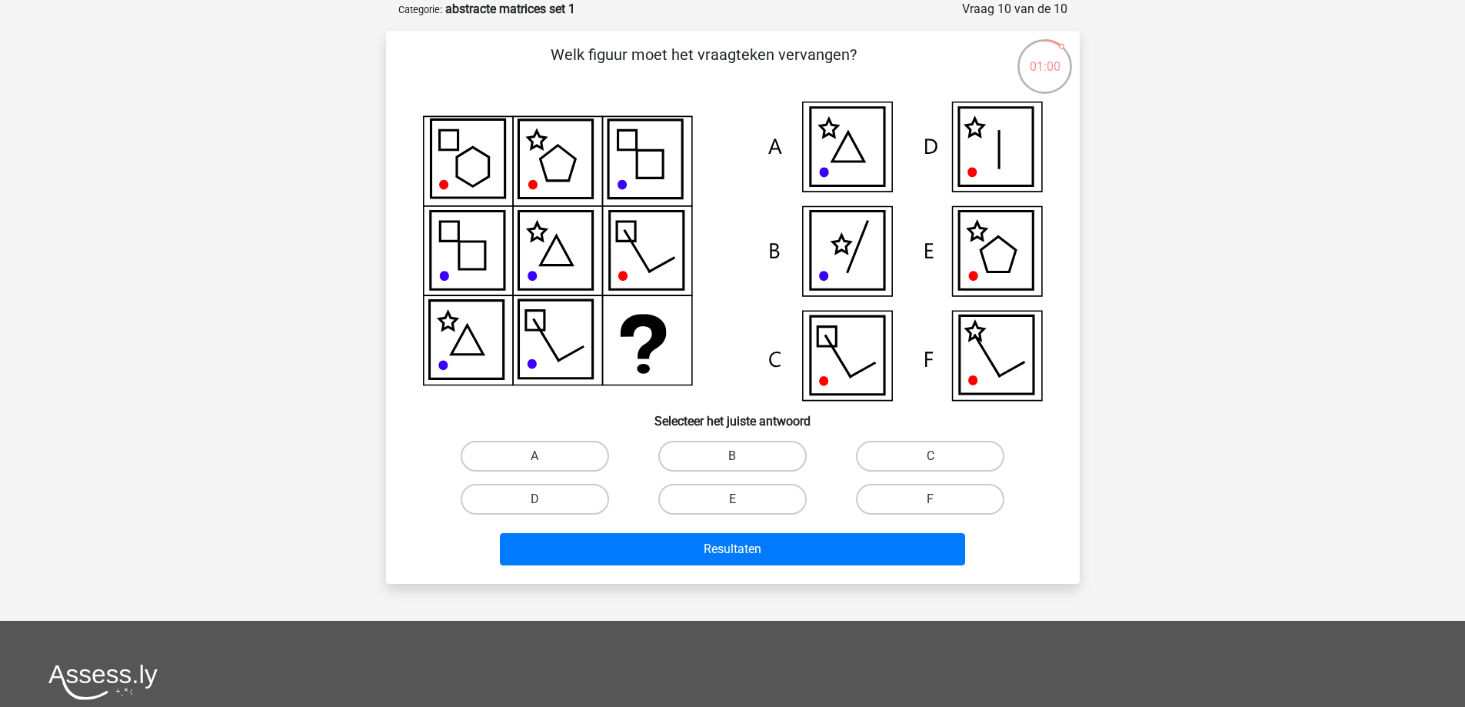
click at [1000, 261] on icon at bounding box center [996, 250] width 74 height 78
click at [738, 493] on label "E" at bounding box center [732, 499] width 148 height 31
click at [738, 499] on input "E" at bounding box center [737, 504] width 10 height 10
radio input "true"
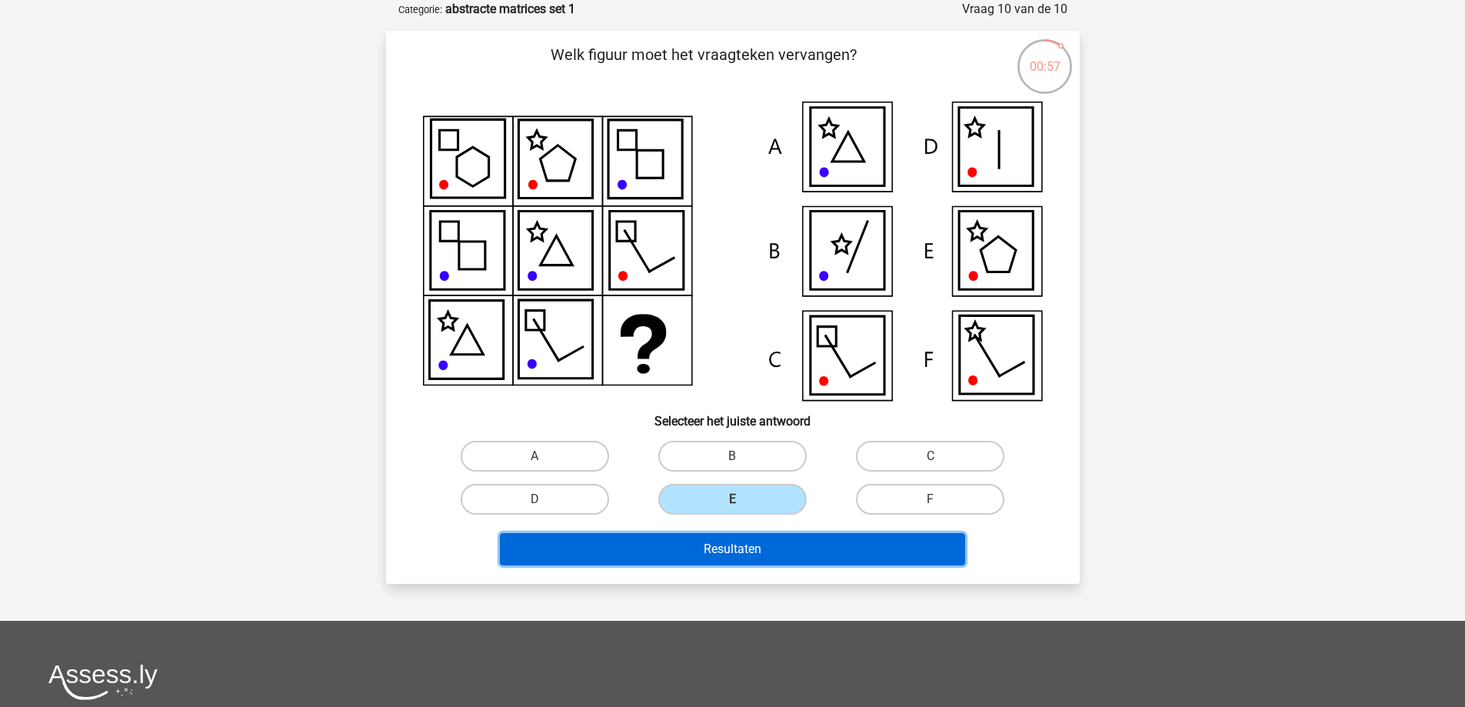
click at [724, 552] on button "Resultaten" at bounding box center [732, 549] width 465 height 32
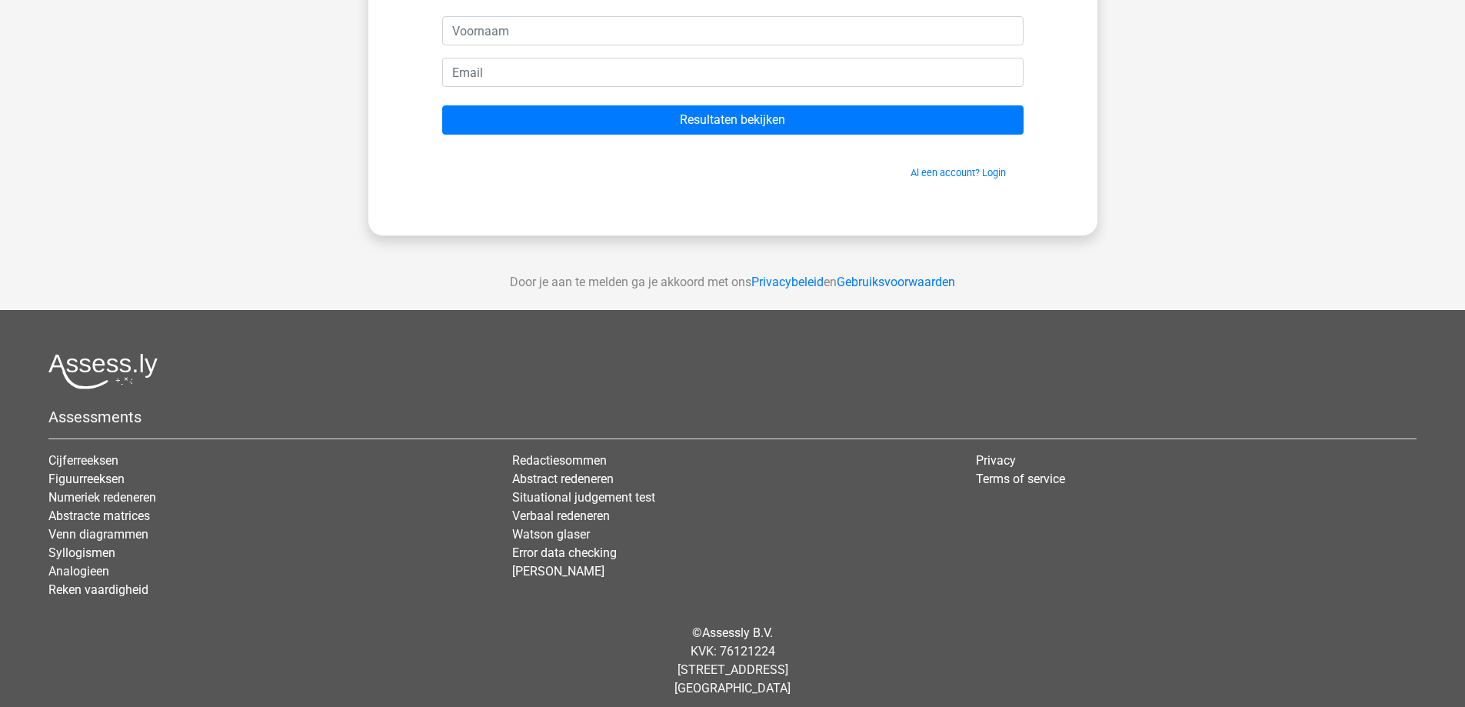
scroll to position [163, 0]
